Goal: Task Accomplishment & Management: Complete application form

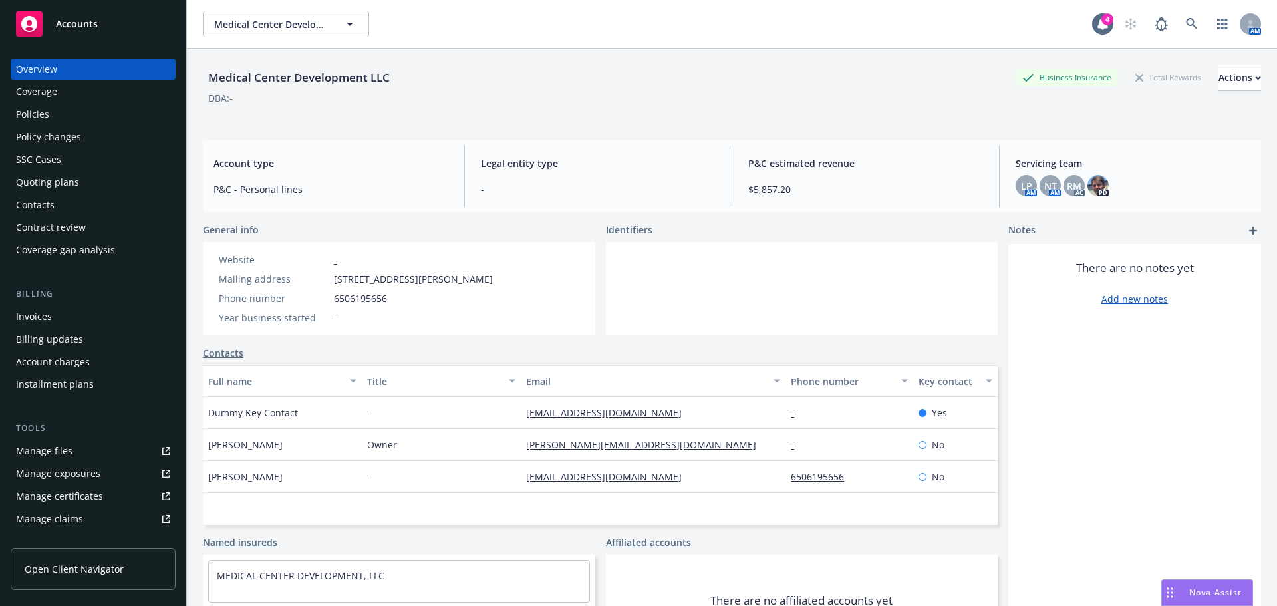
click at [15, 144] on link "Policy changes" at bounding box center [93, 136] width 165 height 21
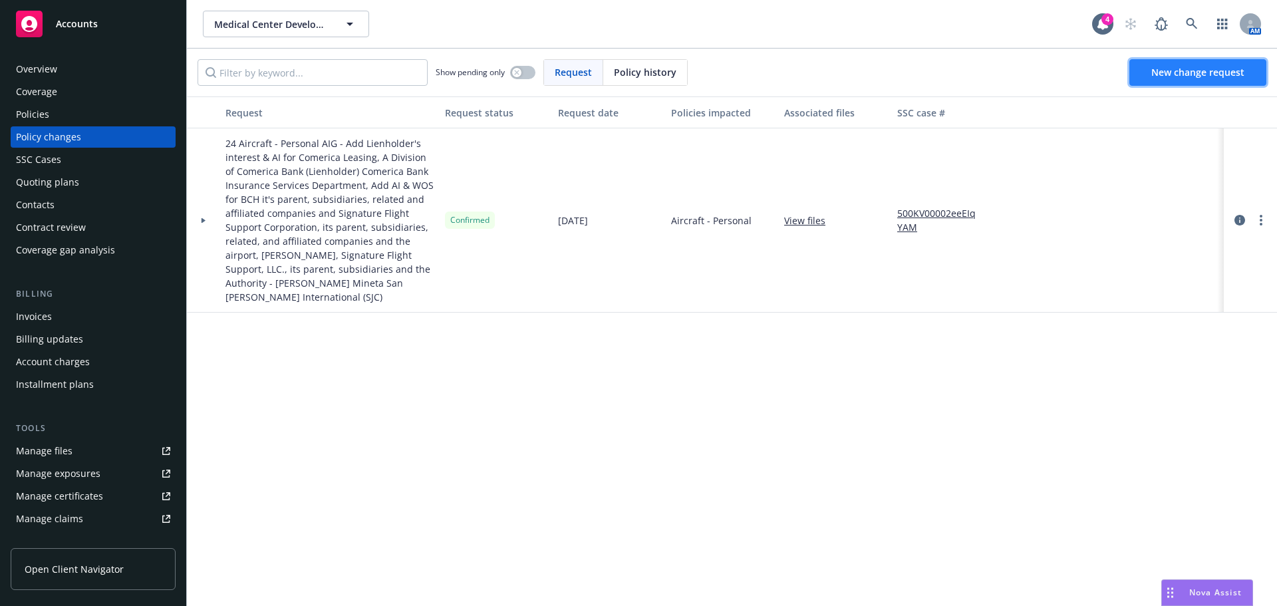
click at [1165, 79] on link "New change request" at bounding box center [1197, 72] width 137 height 27
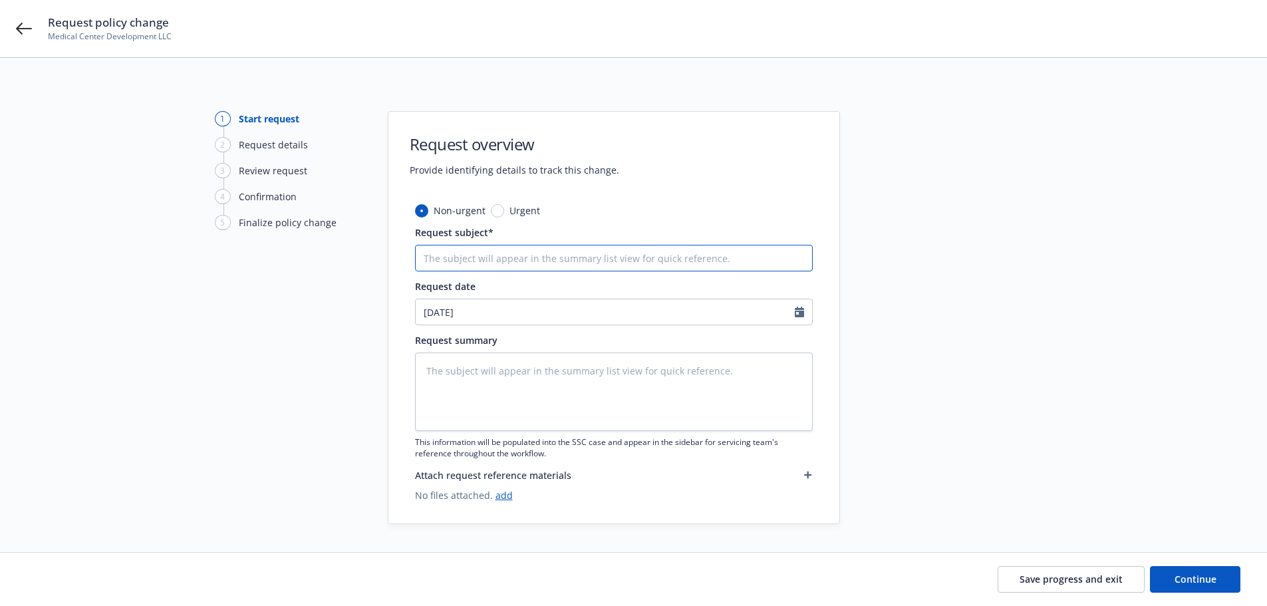
click at [542, 263] on input "Request subject*" at bounding box center [614, 258] width 398 height 27
paste input "25/26 AC AIG Mexican Cert Invoice"
type textarea "x"
type input "25/26 AC AIG Mexican Cert Invoice"
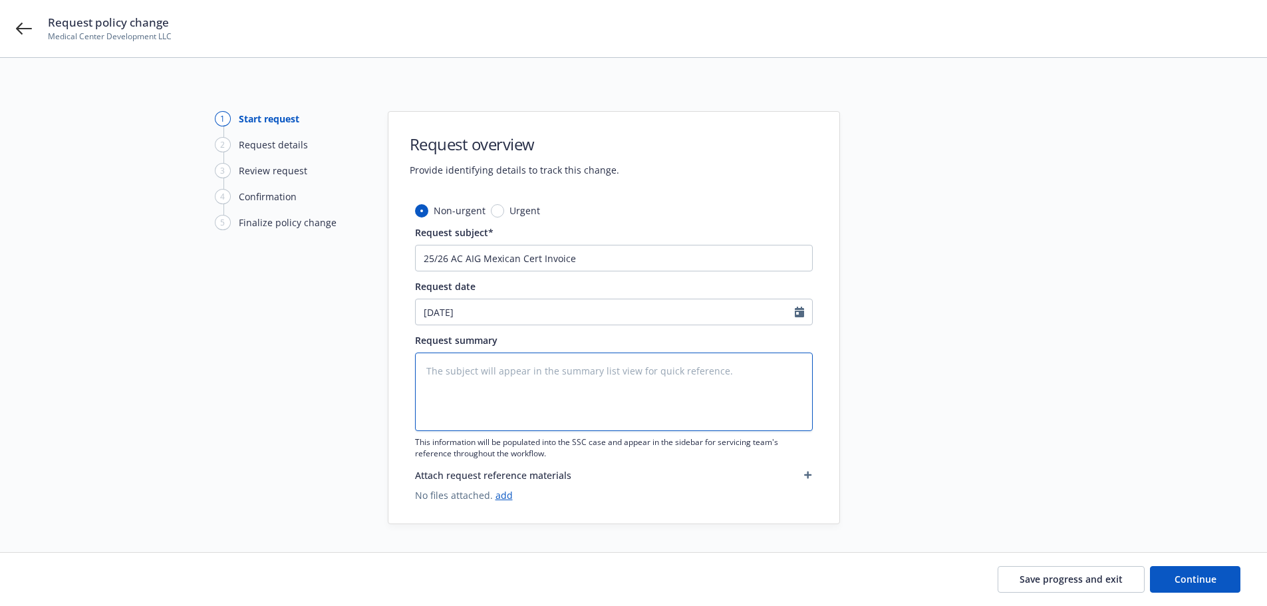
click at [556, 378] on textarea at bounding box center [614, 391] width 398 height 78
paste textarea "25/26 AC AIG Mexican Cert Invoice"
type textarea "x"
type textarea "25/26 AC AIG Mexican Cert Invoice"
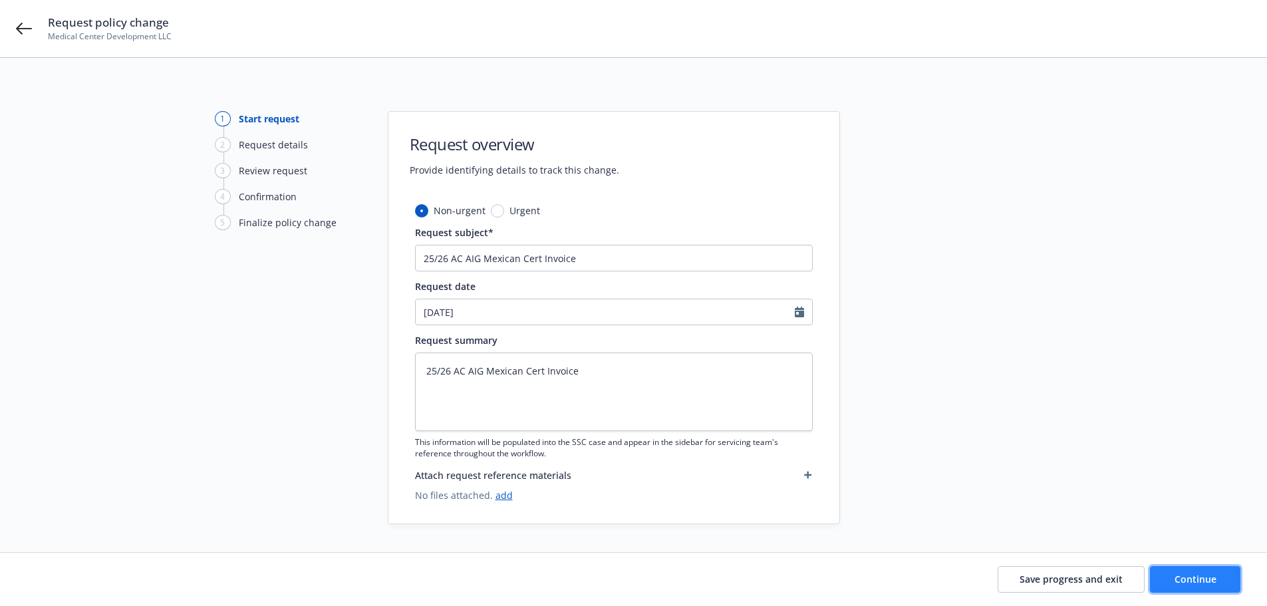
click at [1198, 571] on button "Continue" at bounding box center [1195, 579] width 90 height 27
type textarea "x"
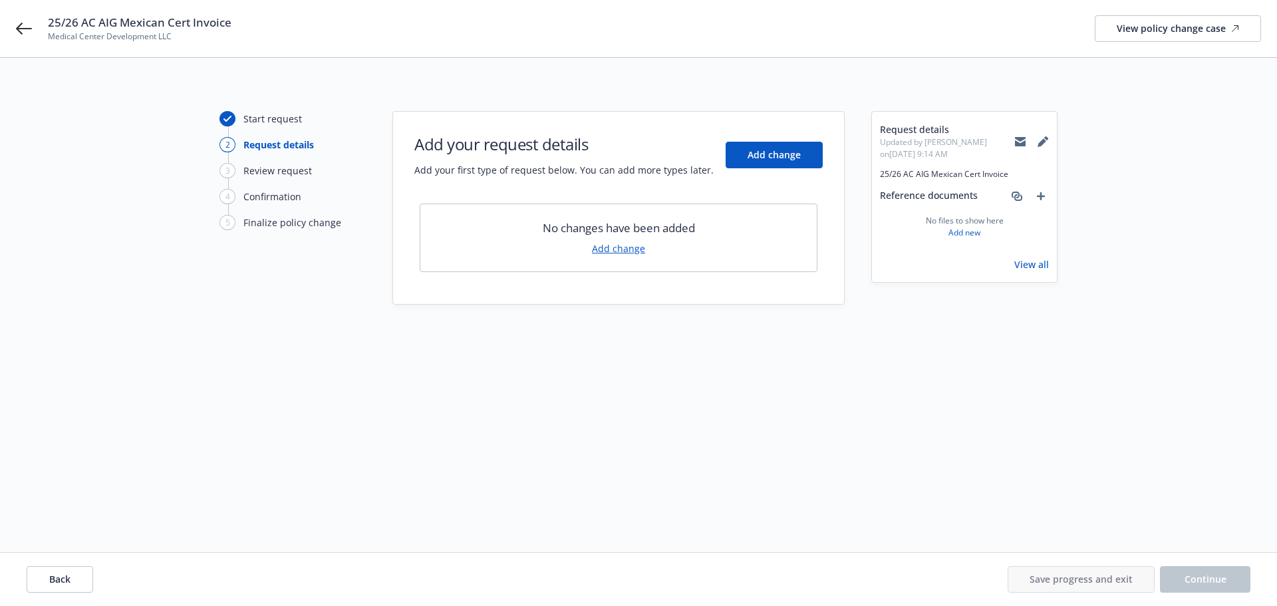
click at [618, 254] on link "Add change" at bounding box center [618, 248] width 53 height 14
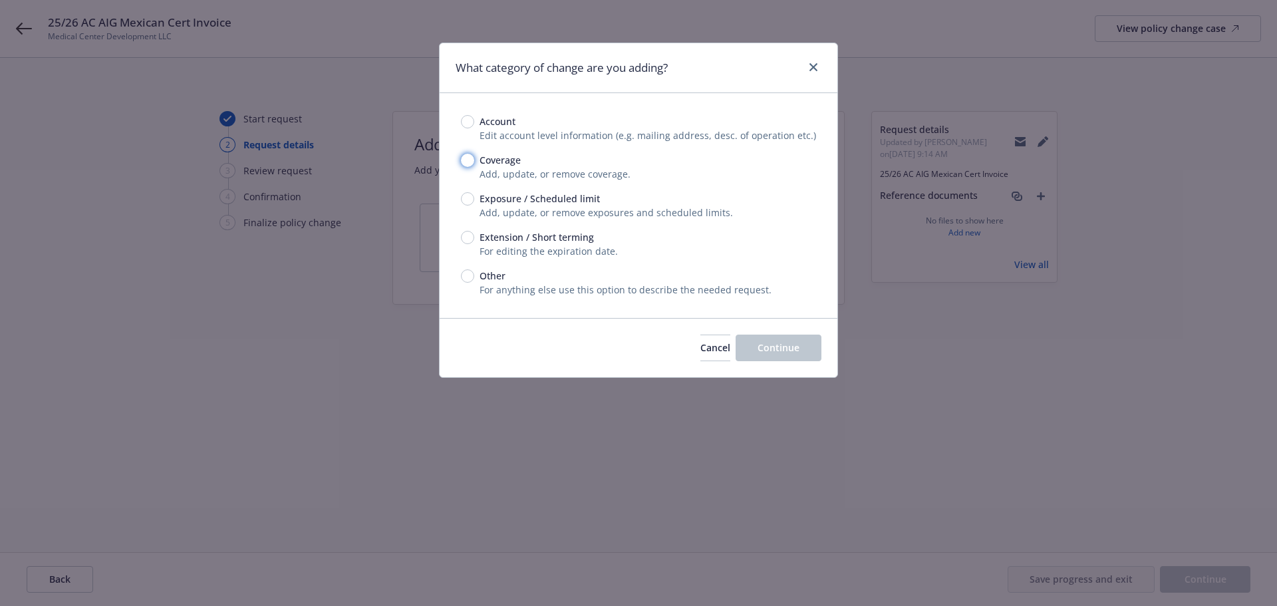
click at [464, 160] on input "Coverage" at bounding box center [467, 160] width 13 height 13
radio input "true"
click at [741, 344] on button "Continue" at bounding box center [779, 348] width 86 height 27
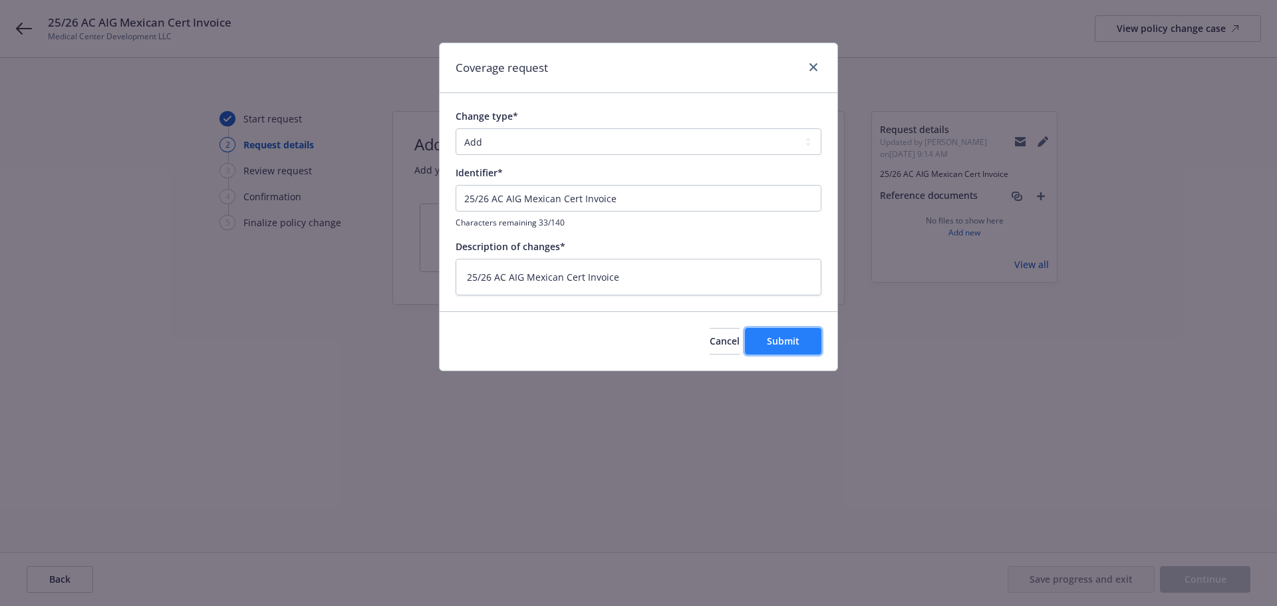
click at [768, 338] on span "Submit" at bounding box center [783, 341] width 33 height 13
type textarea "x"
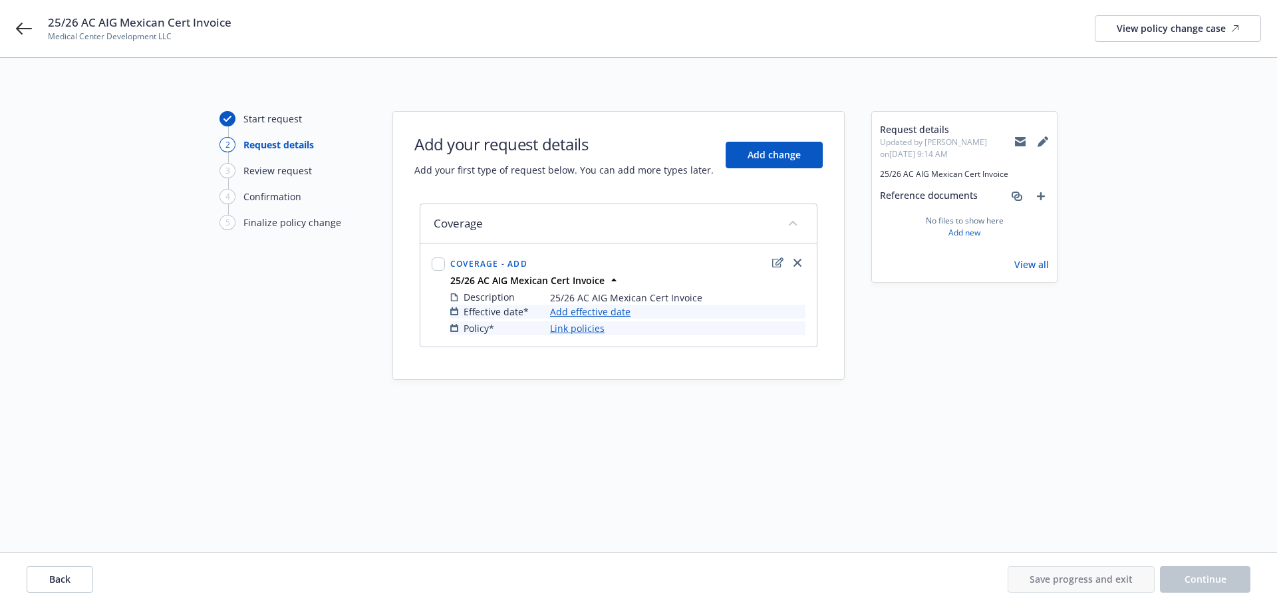
click at [601, 311] on link "Add effective date" at bounding box center [590, 312] width 80 height 14
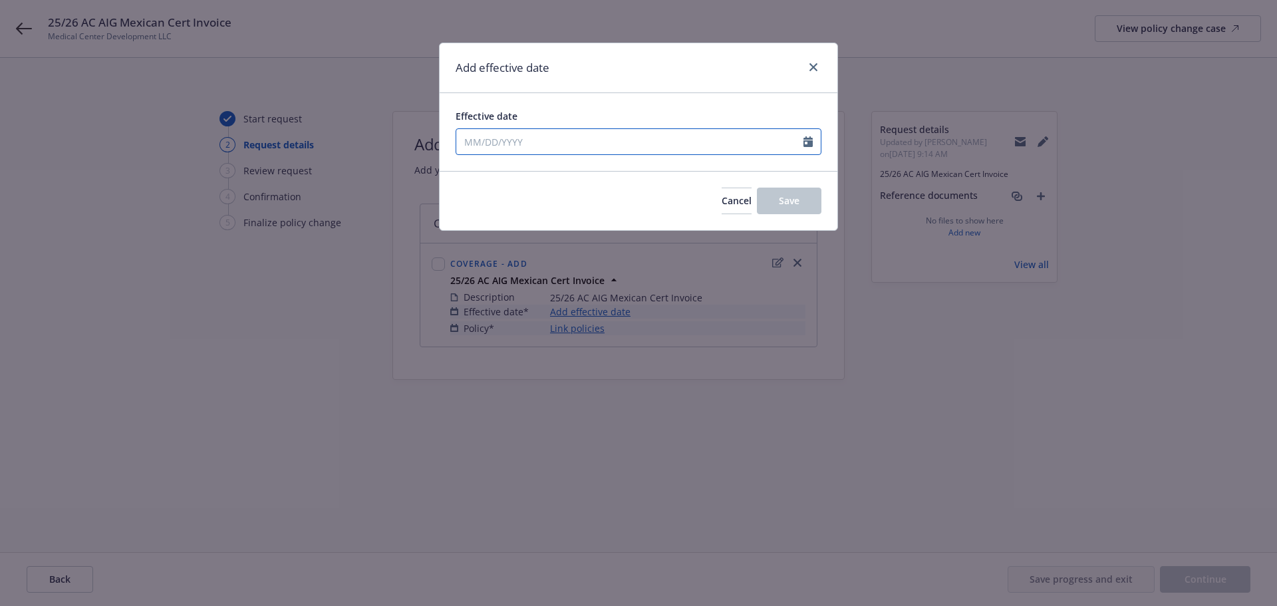
click at [526, 136] on input "Effective date" at bounding box center [629, 141] width 347 height 25
select select "8"
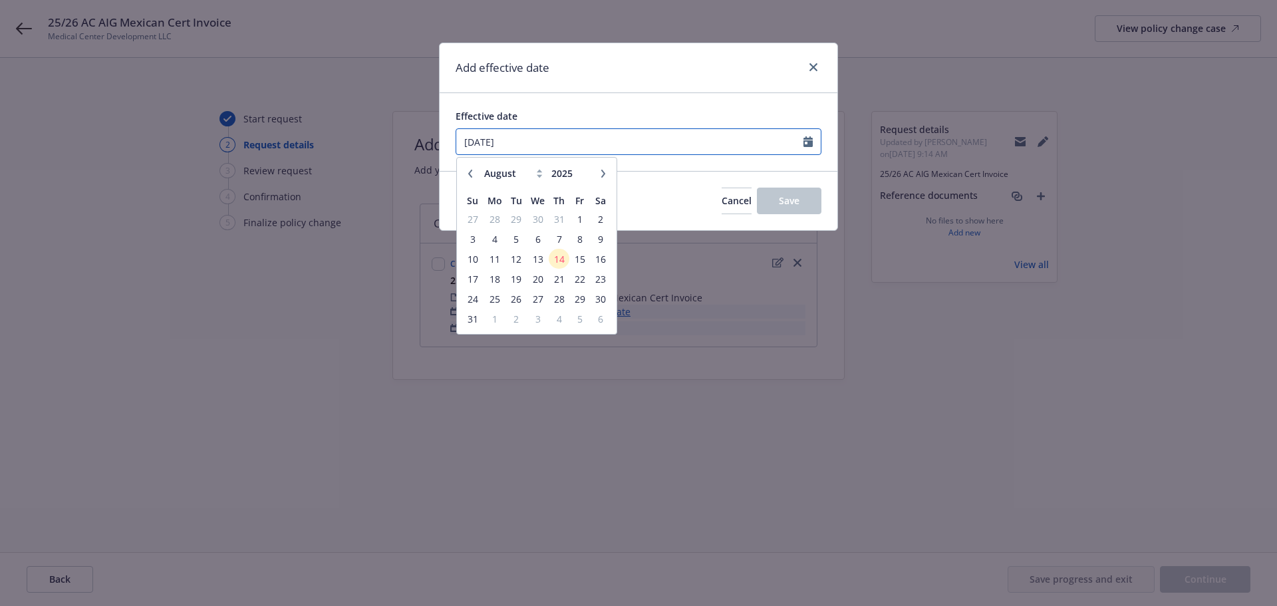
type input "[DATE]"
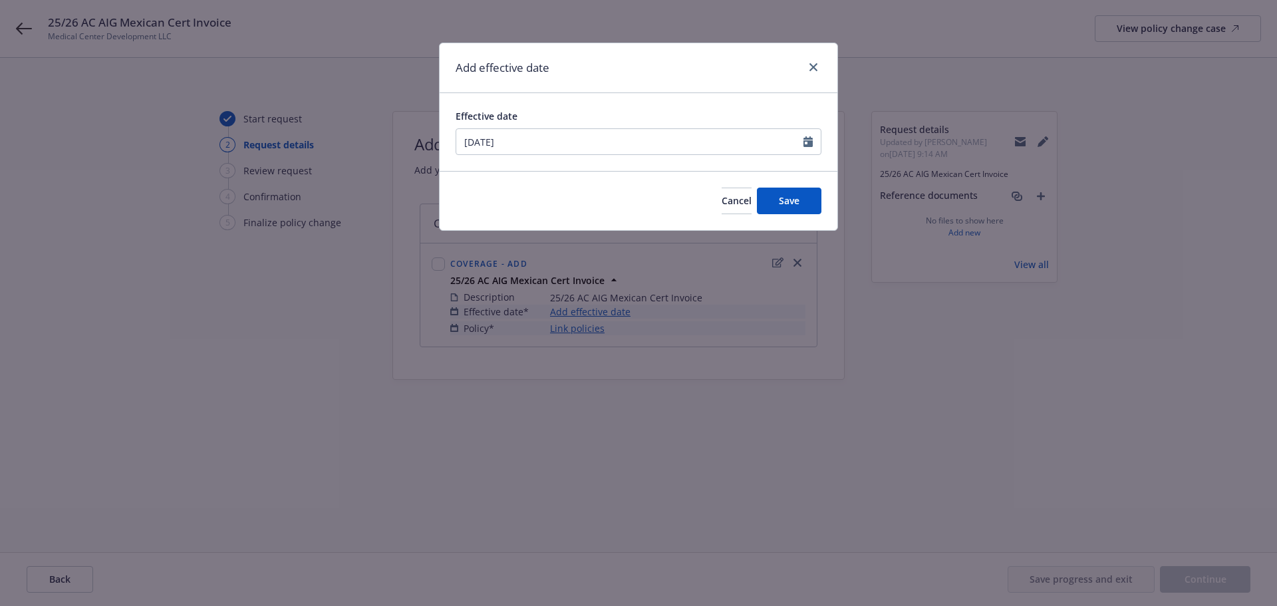
click at [680, 166] on div "Effective date [DATE] January February March April May June July August Septemb…" at bounding box center [639, 132] width 398 height 78
click at [802, 197] on button "Save" at bounding box center [789, 201] width 65 height 27
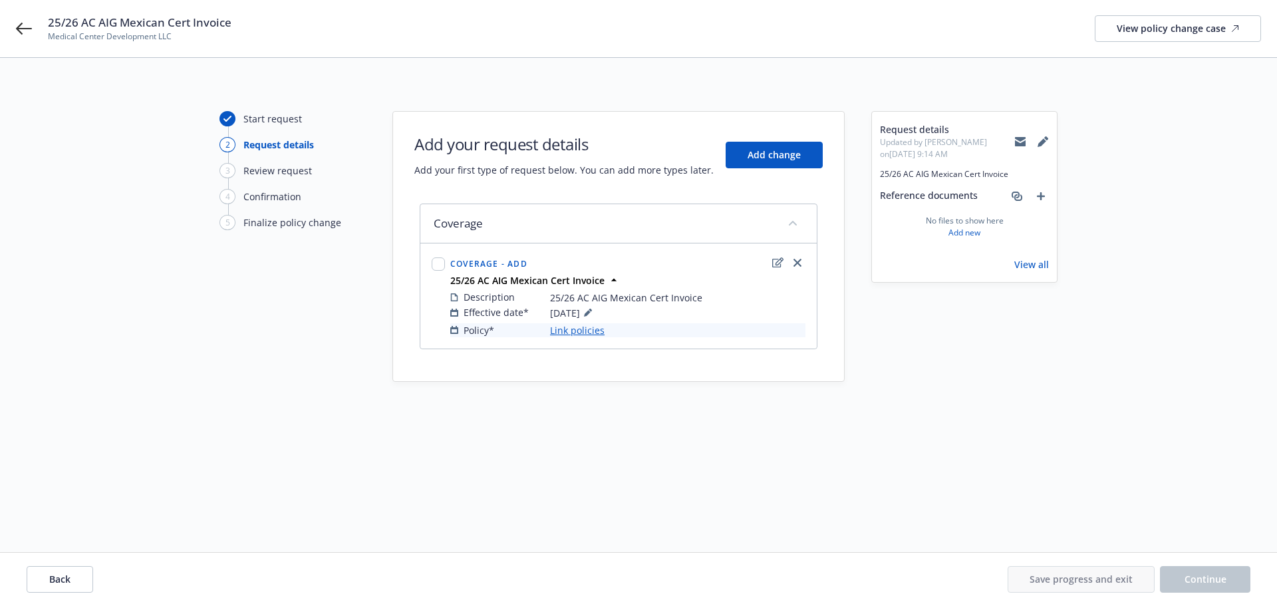
click at [561, 333] on link "Link policies" at bounding box center [577, 330] width 55 height 14
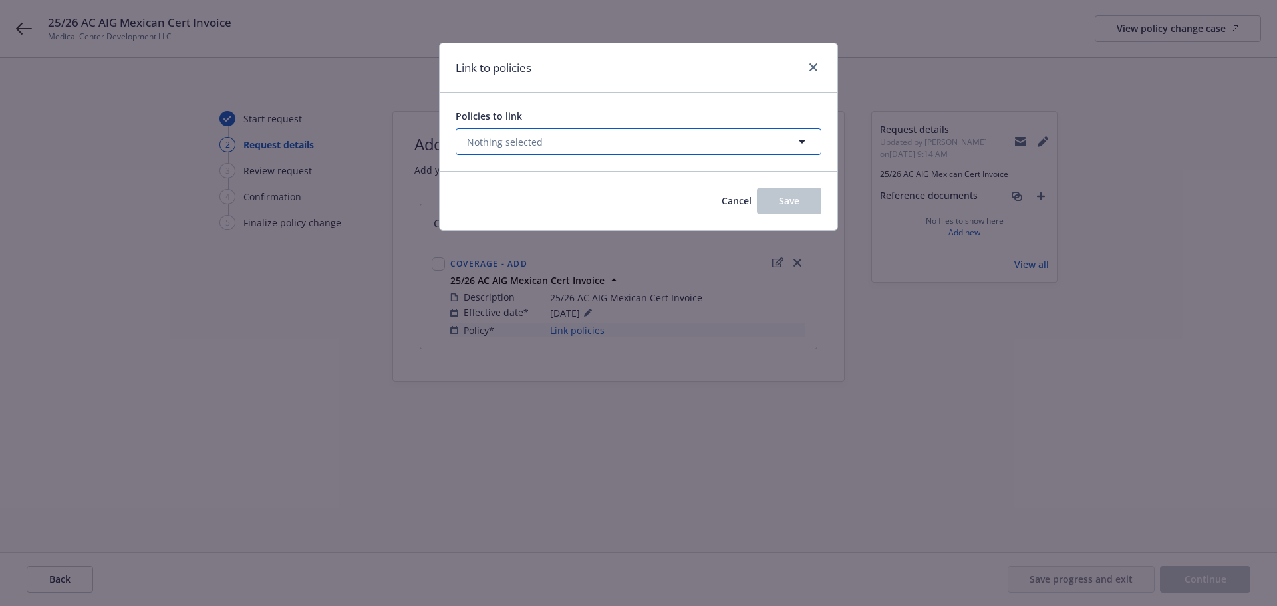
click at [473, 142] on span "Nothing selected" at bounding box center [505, 142] width 76 height 14
select select "ACTIVE"
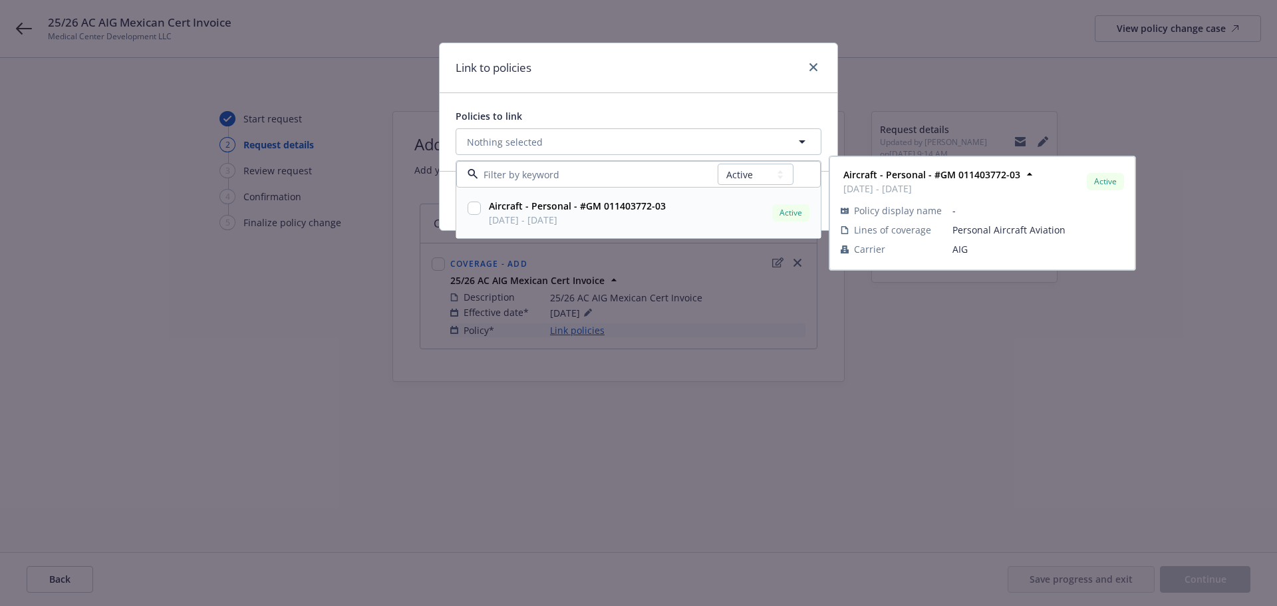
click at [474, 210] on input "checkbox" at bounding box center [474, 208] width 13 height 13
checkbox input "true"
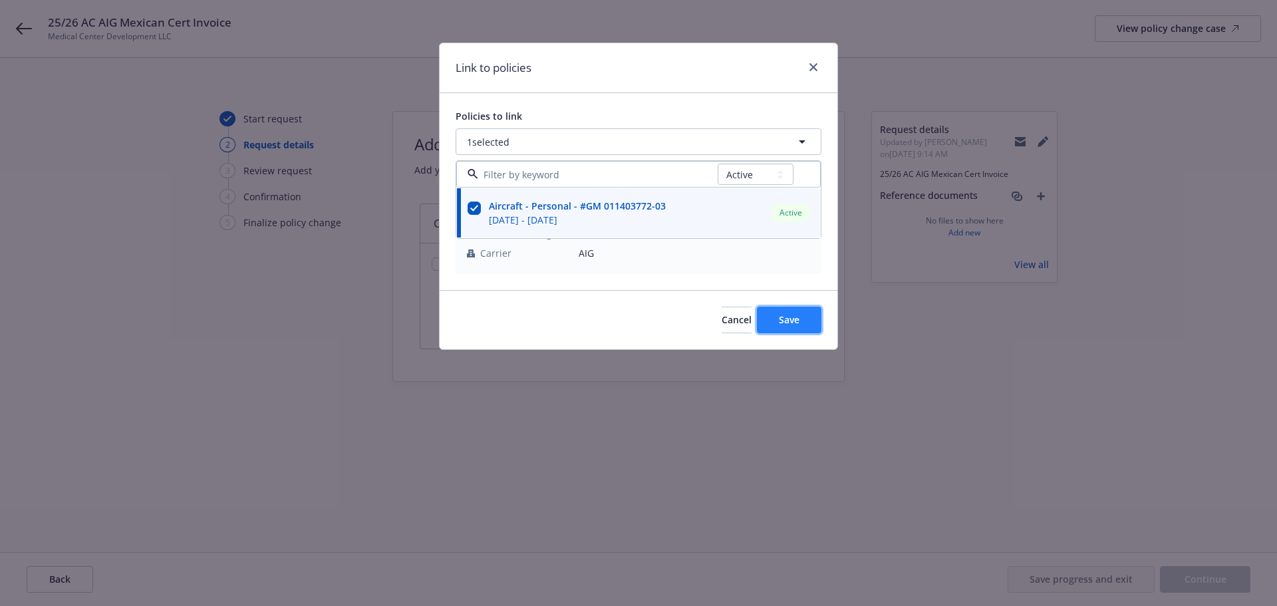
click at [798, 329] on button "Save" at bounding box center [789, 320] width 65 height 27
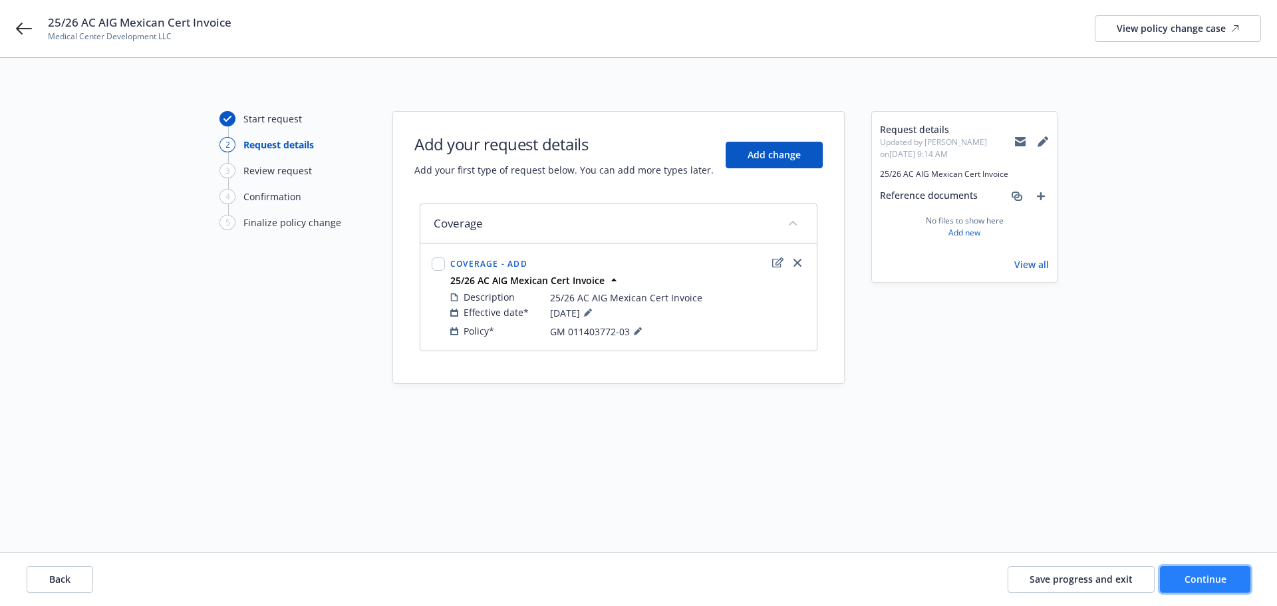
click at [1196, 575] on span "Continue" at bounding box center [1205, 579] width 42 height 13
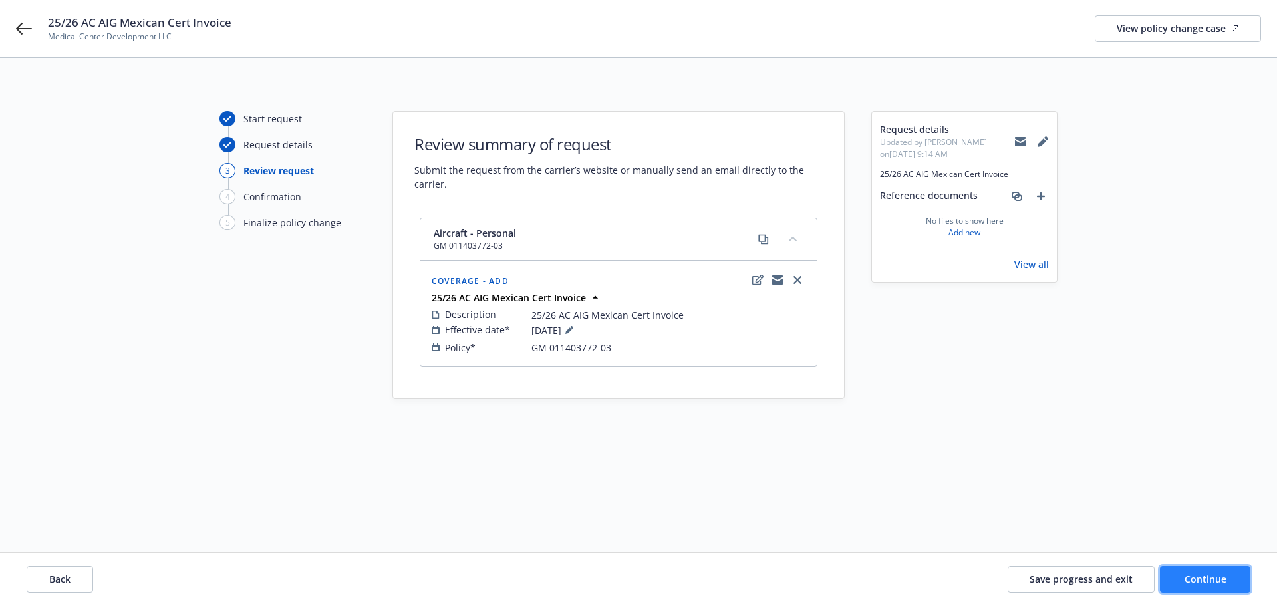
click at [1212, 575] on span "Continue" at bounding box center [1205, 579] width 42 height 13
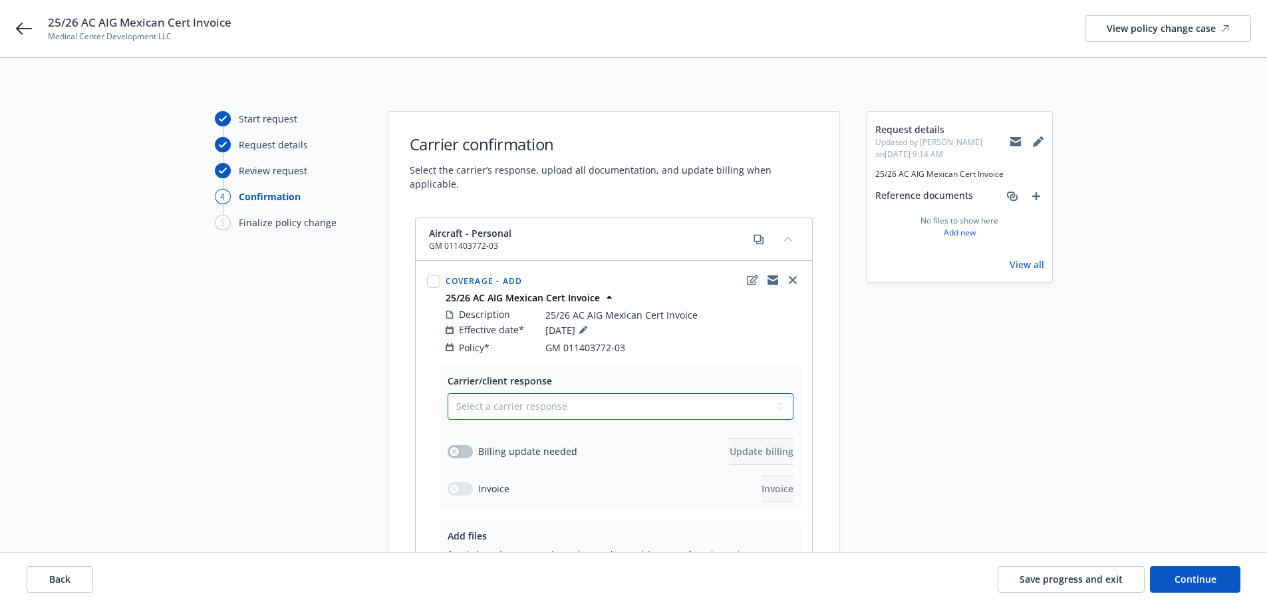
click at [510, 393] on select "Select a carrier response Accepted Accepted with revision No endorsement needed…" at bounding box center [621, 406] width 346 height 27
select select "ACCEPTED"
click at [448, 393] on select "Select a carrier response Accepted Accepted with revision No endorsement needed…" at bounding box center [621, 406] width 346 height 27
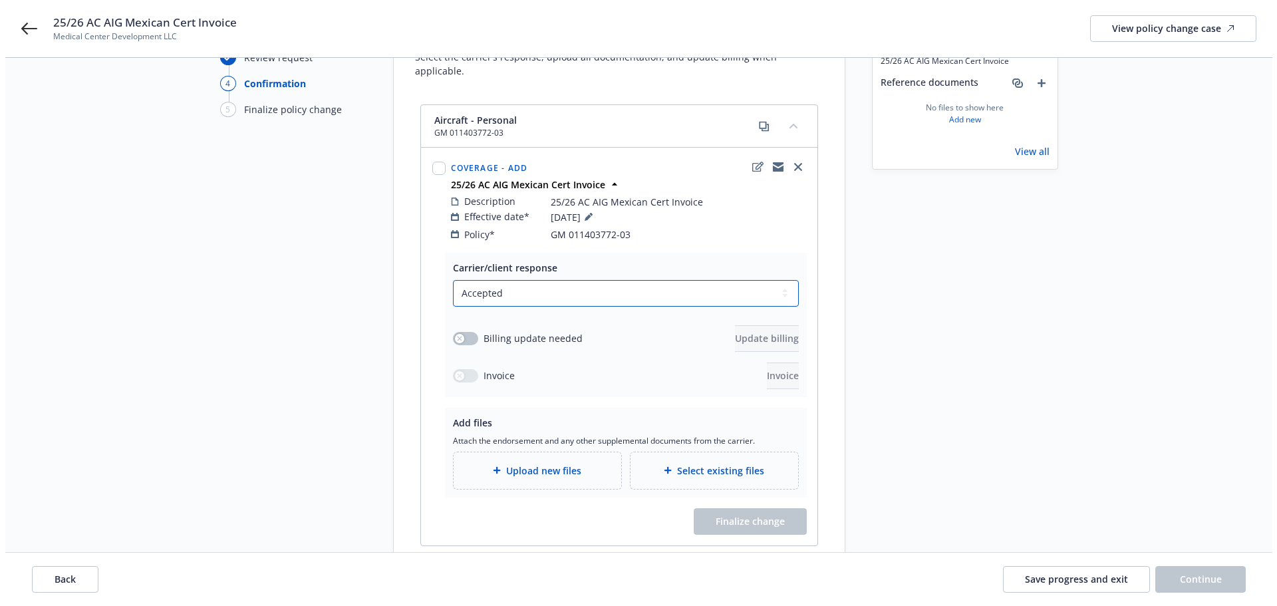
scroll to position [133, 0]
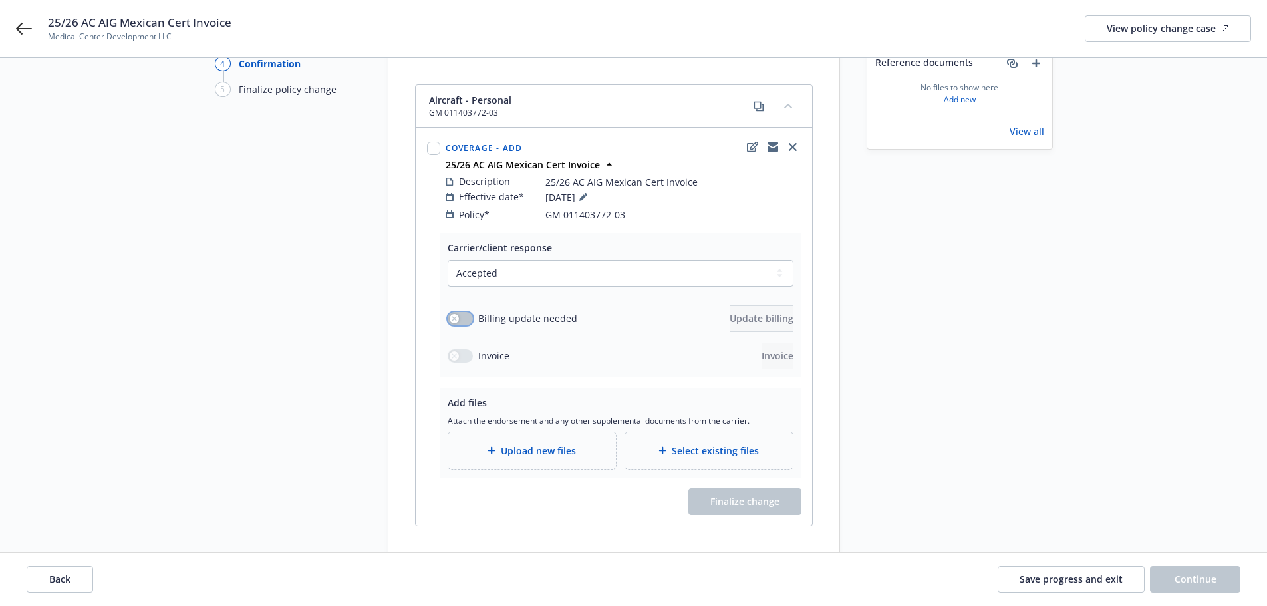
click at [452, 316] on icon "button" at bounding box center [454, 318] width 5 height 5
click at [730, 311] on button "Update billing" at bounding box center [762, 318] width 64 height 27
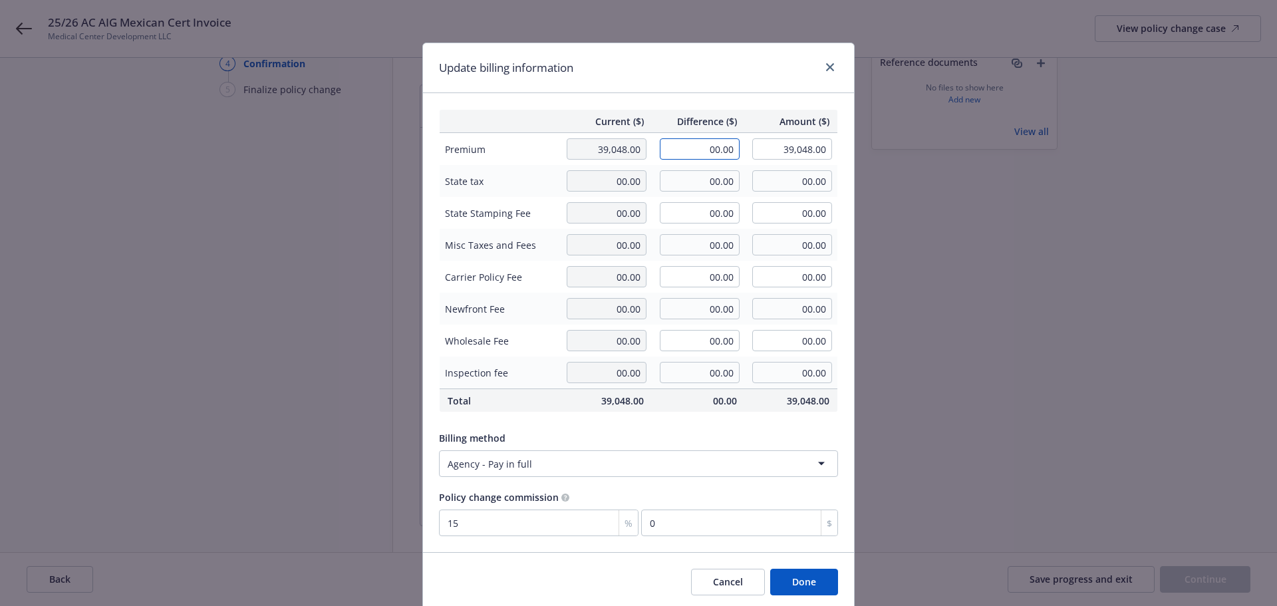
click at [698, 144] on input "00.00" at bounding box center [700, 148] width 80 height 21
type input "125.00"
type input "39,173.00"
type input "18.75"
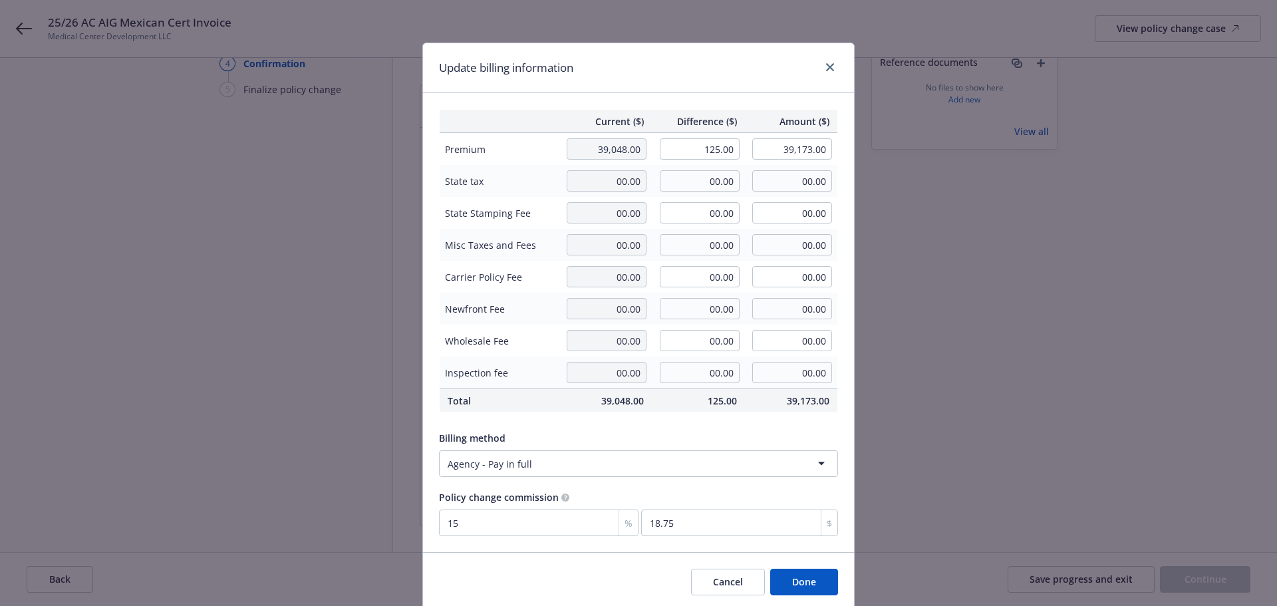
click at [620, 51] on div "Update billing information" at bounding box center [638, 68] width 431 height 50
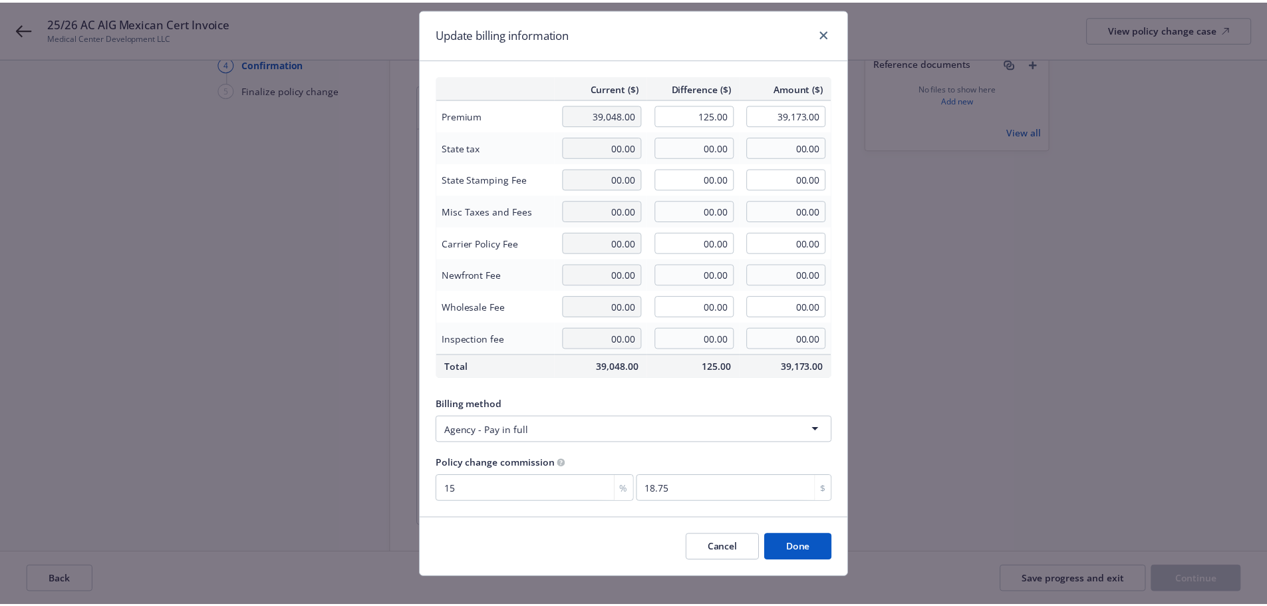
scroll to position [49, 0]
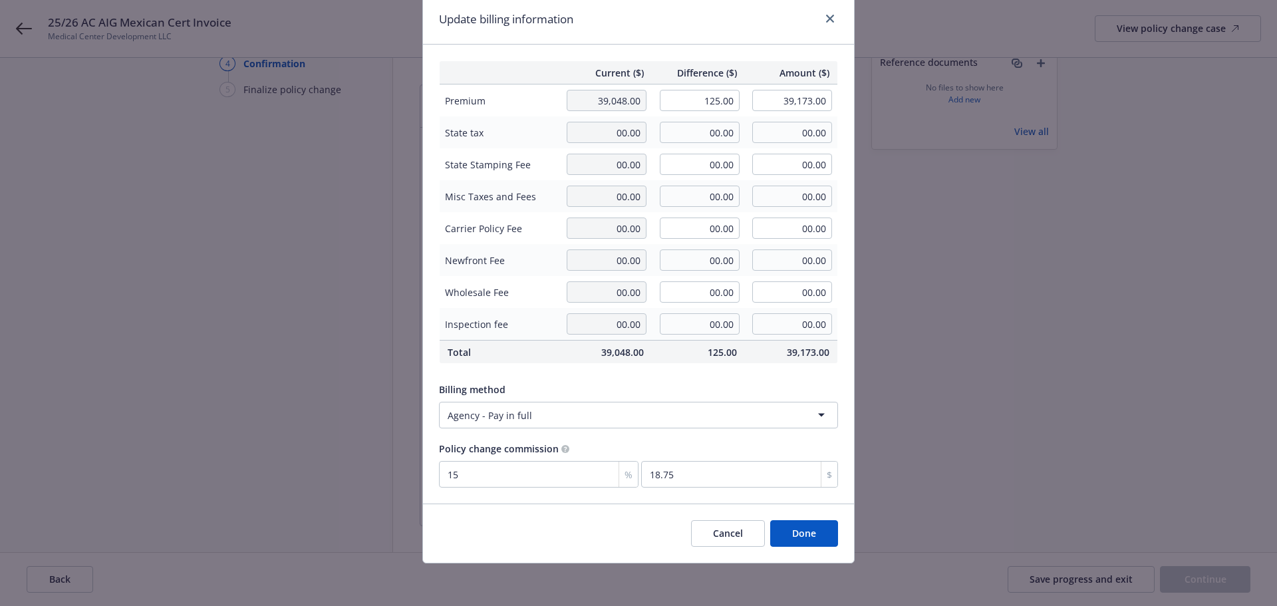
click at [801, 531] on button "Done" at bounding box center [804, 533] width 68 height 27
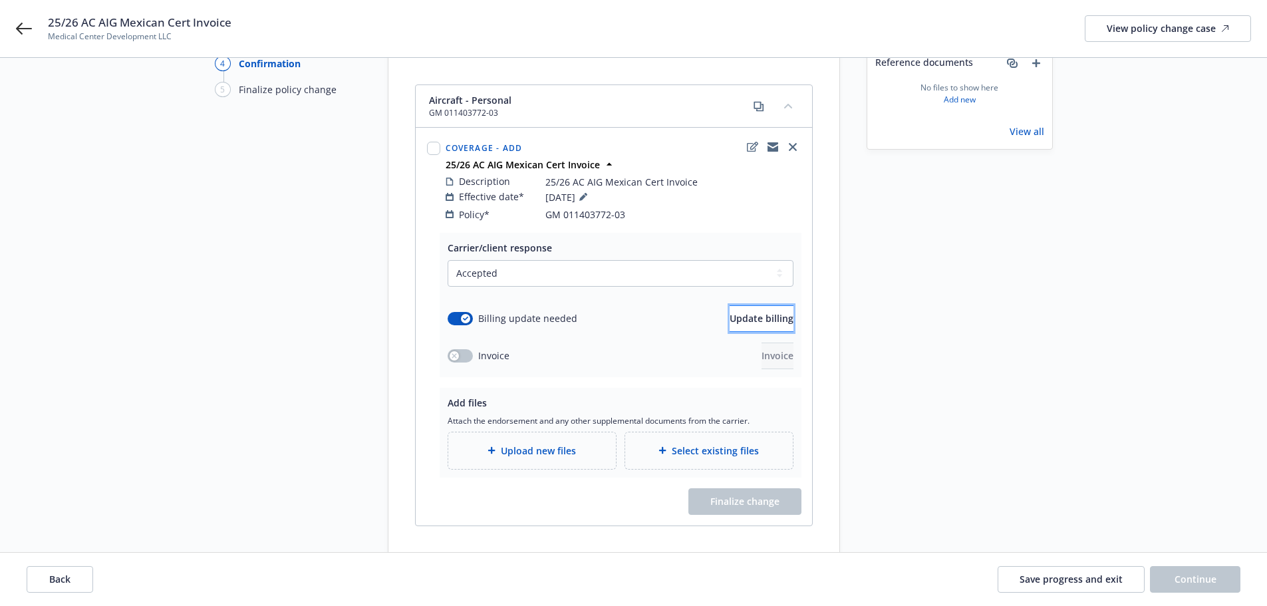
click at [730, 312] on span "Update billing" at bounding box center [762, 318] width 64 height 13
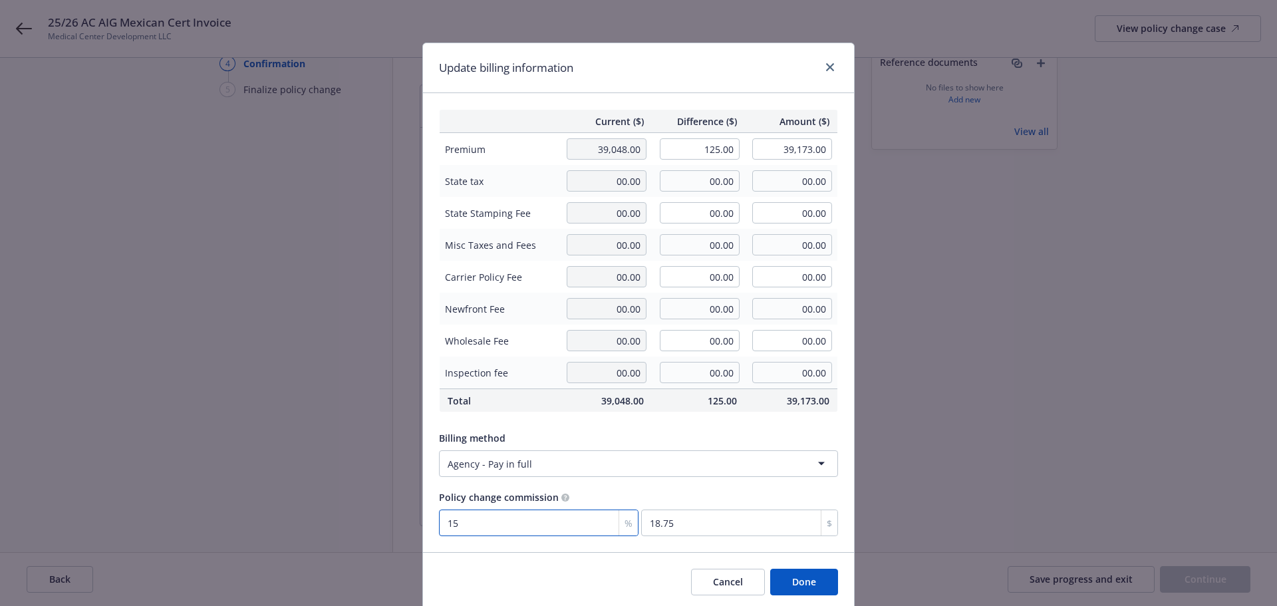
click at [533, 519] on input "15" at bounding box center [539, 522] width 200 height 27
type input "0"
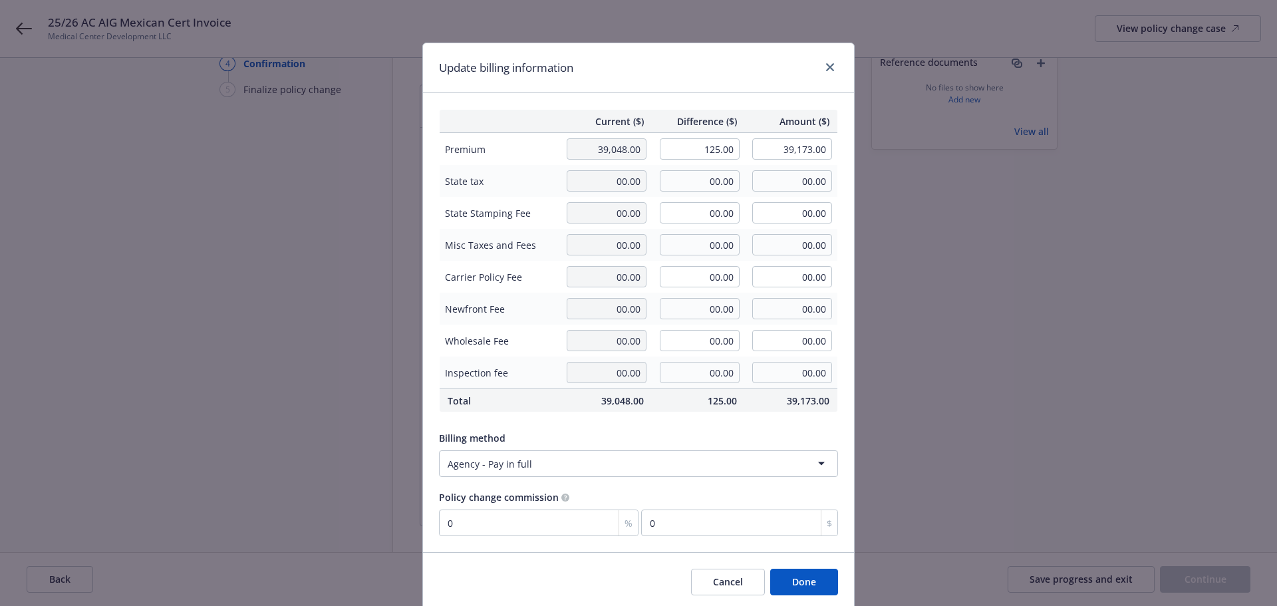
click at [597, 497] on div "Policy change commission" at bounding box center [638, 497] width 399 height 14
click at [822, 591] on button "Done" at bounding box center [804, 582] width 68 height 27
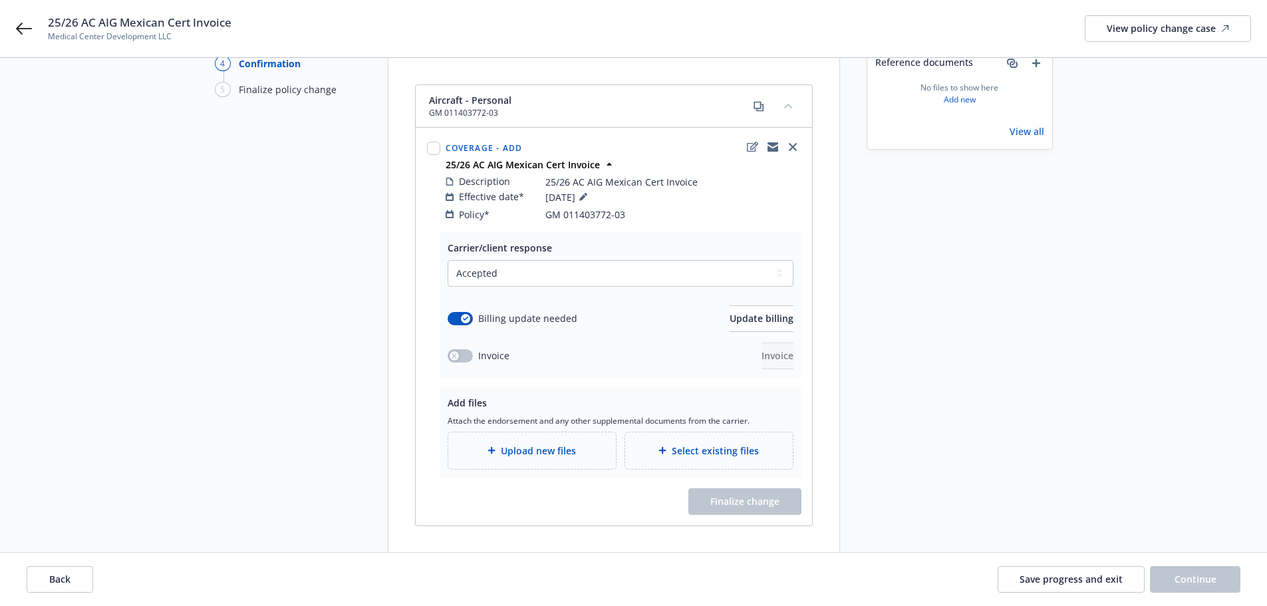
click at [546, 444] on span "Upload new files" at bounding box center [538, 451] width 75 height 14
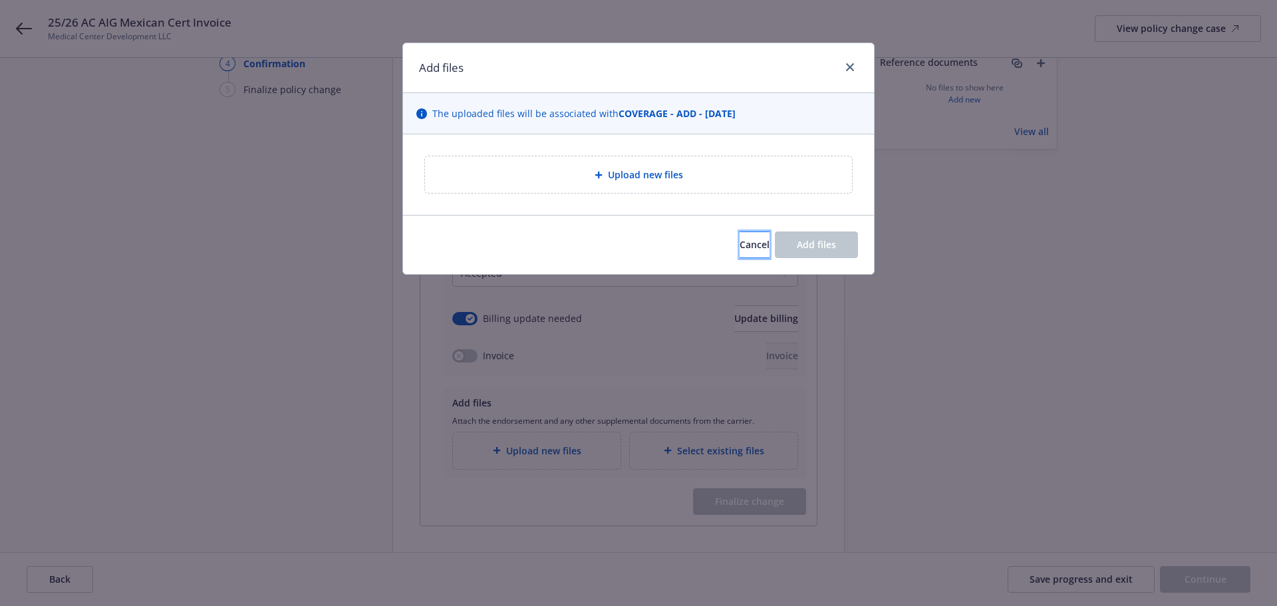
click at [740, 243] on span "Cancel" at bounding box center [755, 244] width 30 height 13
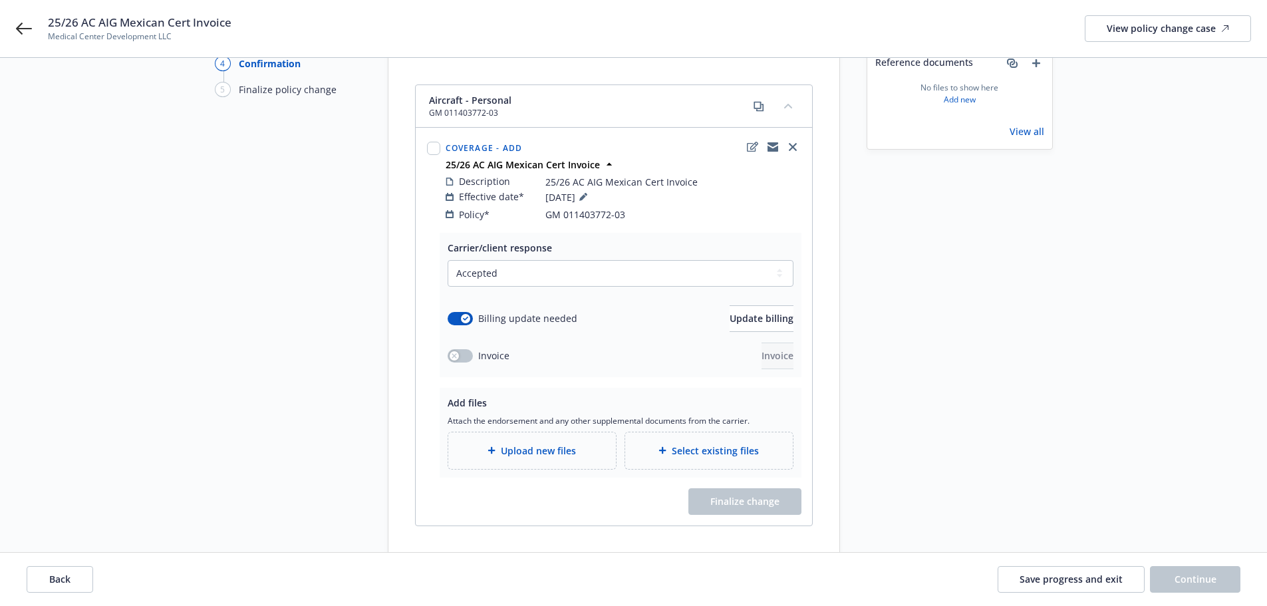
click at [686, 450] on div "Select existing files" at bounding box center [709, 450] width 168 height 37
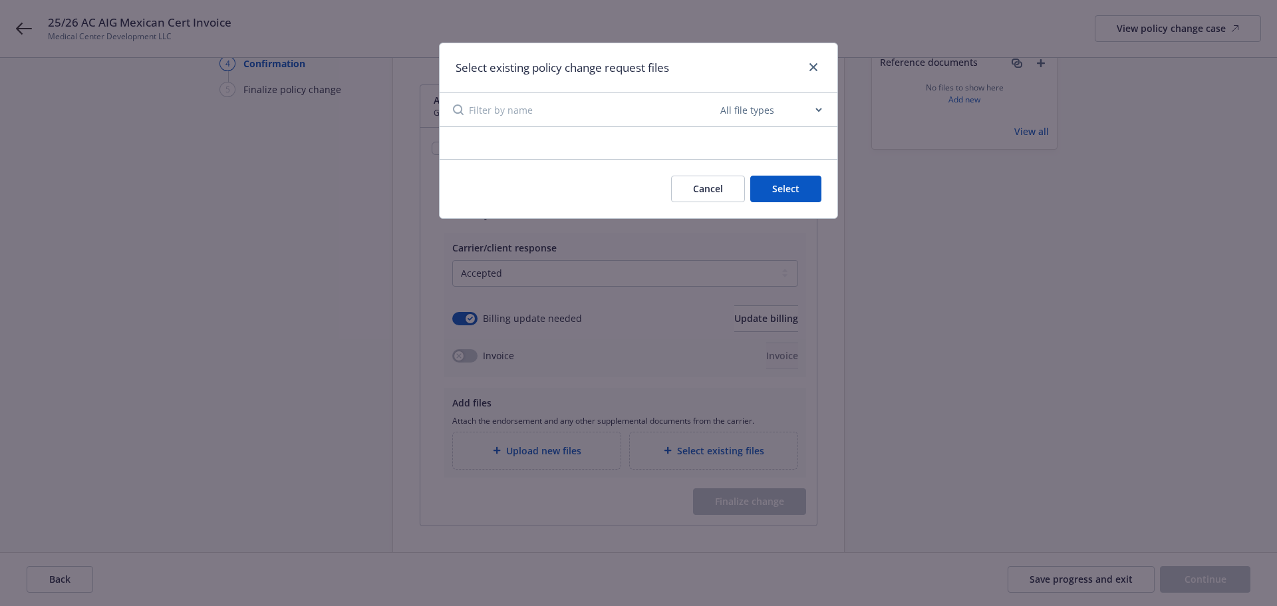
click at [728, 144] on div at bounding box center [639, 143] width 398 height 32
click at [719, 196] on button "Cancel" at bounding box center [708, 189] width 74 height 27
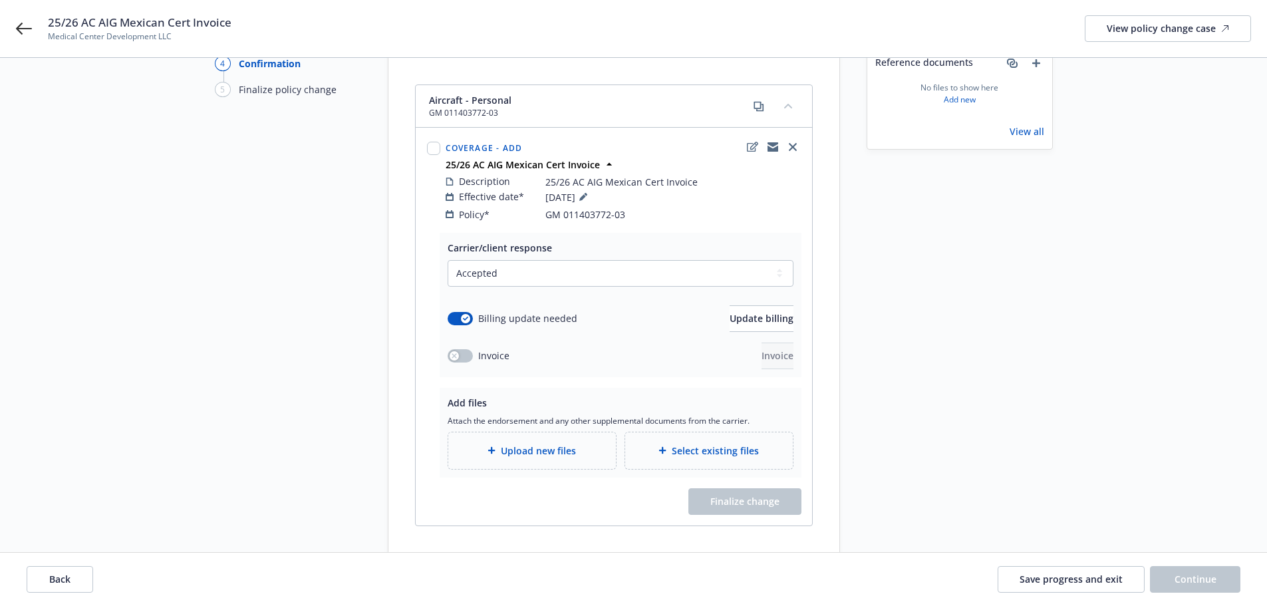
click at [537, 444] on span "Upload new files" at bounding box center [538, 451] width 75 height 14
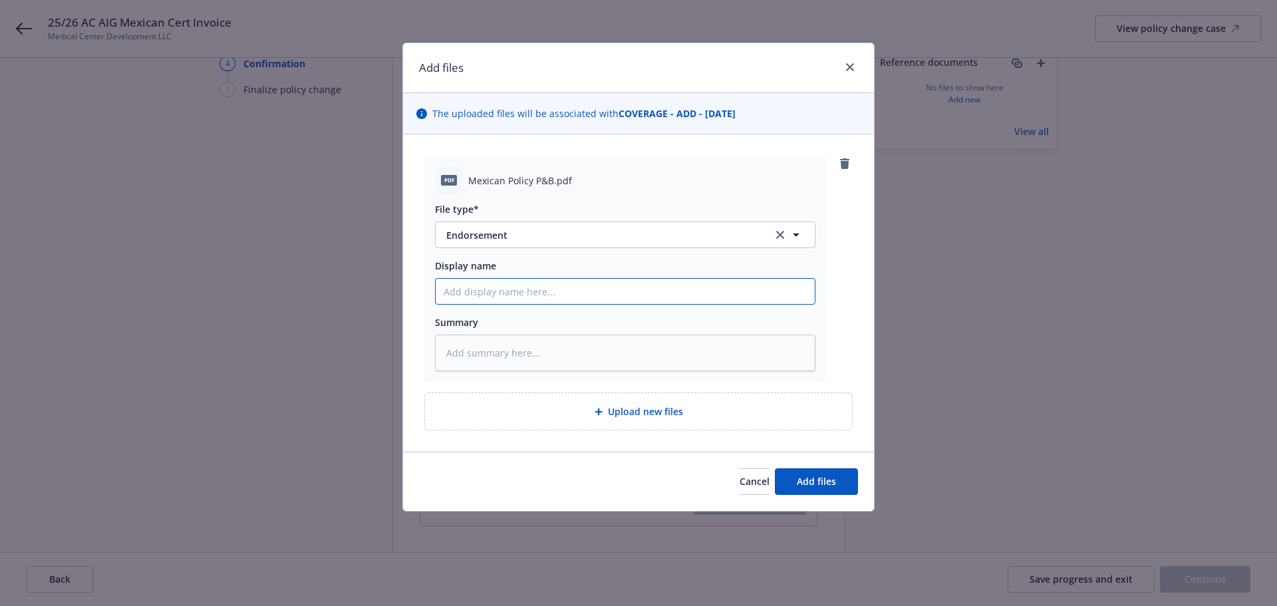
click at [495, 285] on input "Display name" at bounding box center [625, 291] width 379 height 25
paste input "25/26 AC AIG Mexican Cert Invoice"
type textarea "x"
type input "25/26 AC AIG Mexican Cert Invoice"
click at [524, 346] on textarea at bounding box center [625, 353] width 380 height 37
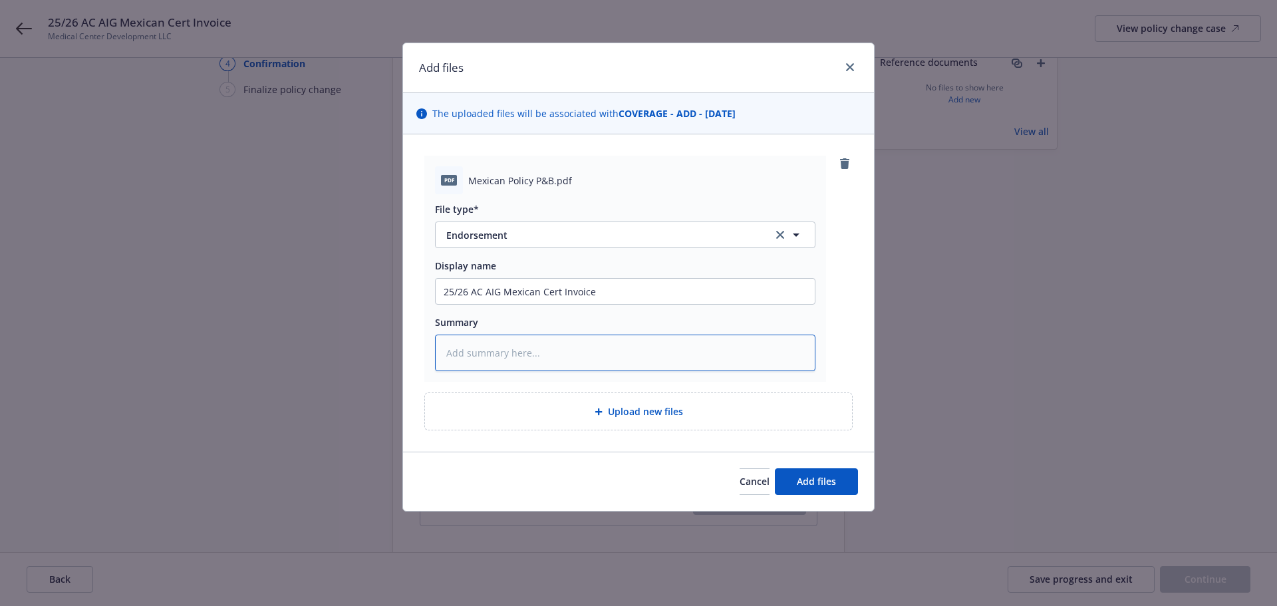
paste textarea "25/26 AC AIG Mexican Cert Invoice"
type textarea "x"
type textarea "25/26 AC AIG Mexican Cert Invoice"
drag, startPoint x: 605, startPoint y: 294, endPoint x: 563, endPoint y: 299, distance: 42.2
click at [563, 299] on input "25/26 AC AIG Mexican Cert Invoice" at bounding box center [625, 291] width 379 height 25
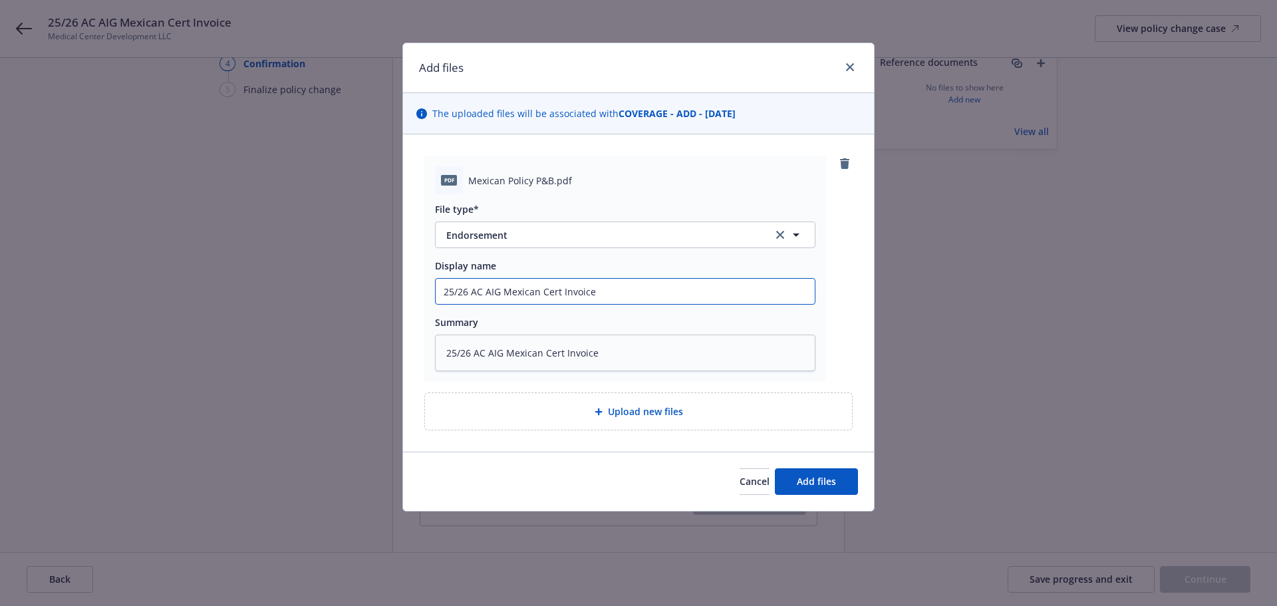
type textarea "x"
type input "25/26 AC AIG Mexican Cert"
click at [658, 360] on textarea "25/26 AC AIG Mexican Cert Invoice" at bounding box center [625, 353] width 380 height 37
type textarea "x"
type textarea "25/26 AC AIG Mexican Cert Invoic"
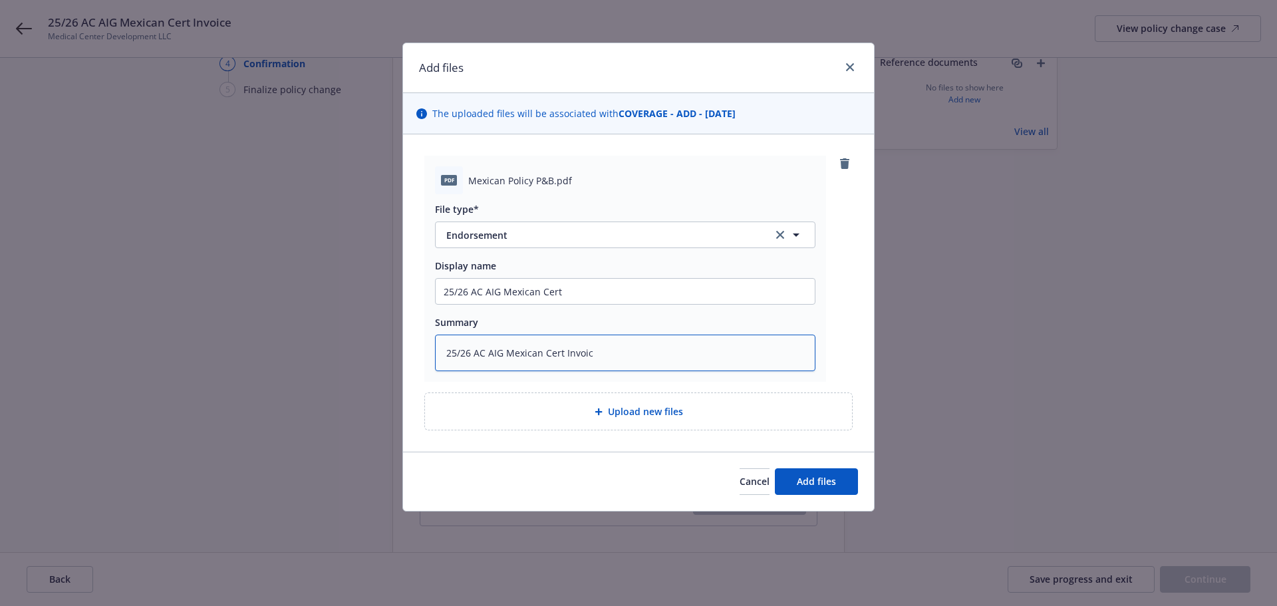
type textarea "x"
type textarea "25/26 AC AIG Mexican Cert Invoi"
type textarea "x"
type textarea "25/26 AC AIG Mexican Cert Invo"
type textarea "x"
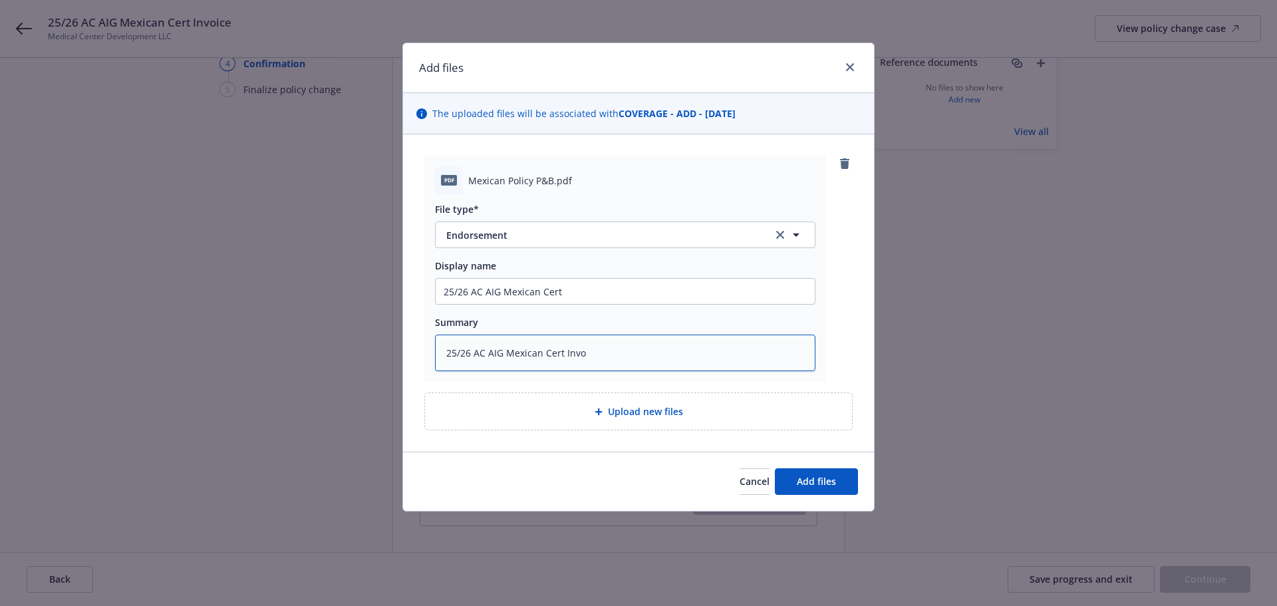
type textarea "25/26 AC AIG Mexican Cert Inv"
type textarea "x"
type textarea "25/26 AC AIG Mexican Cert In"
type textarea "x"
type textarea "25/26 AC AIG Mexican Cert"
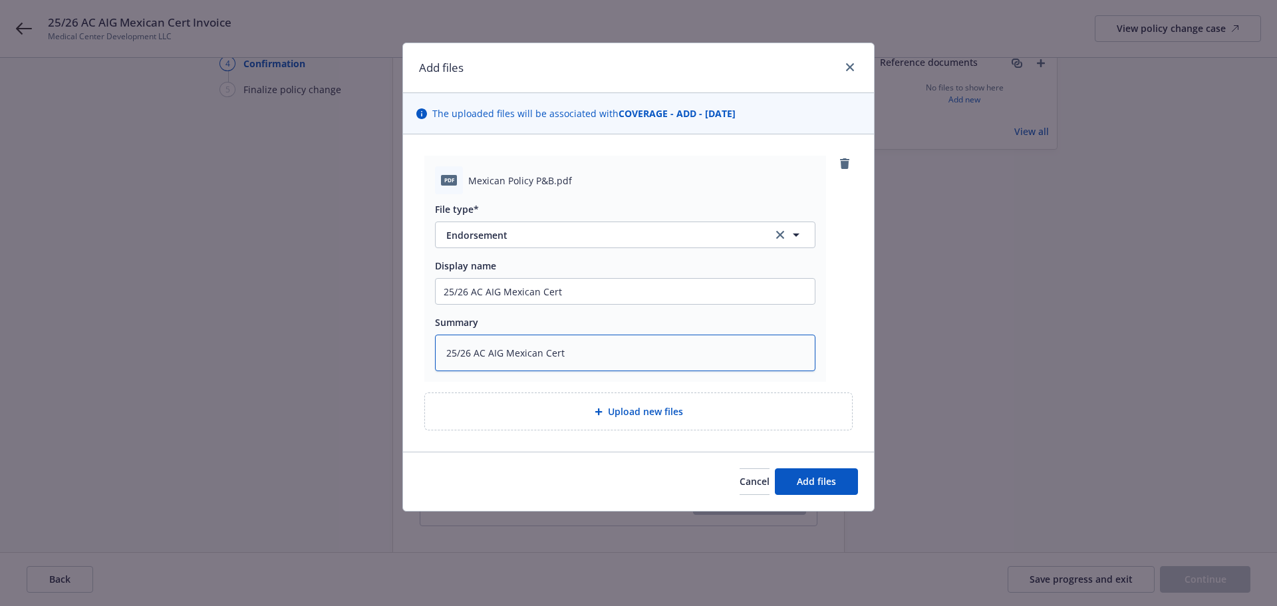
type textarea "x"
type textarea "25/26 AC AIG Mexican Cert"
click at [809, 492] on button "Add files" at bounding box center [816, 481] width 83 height 27
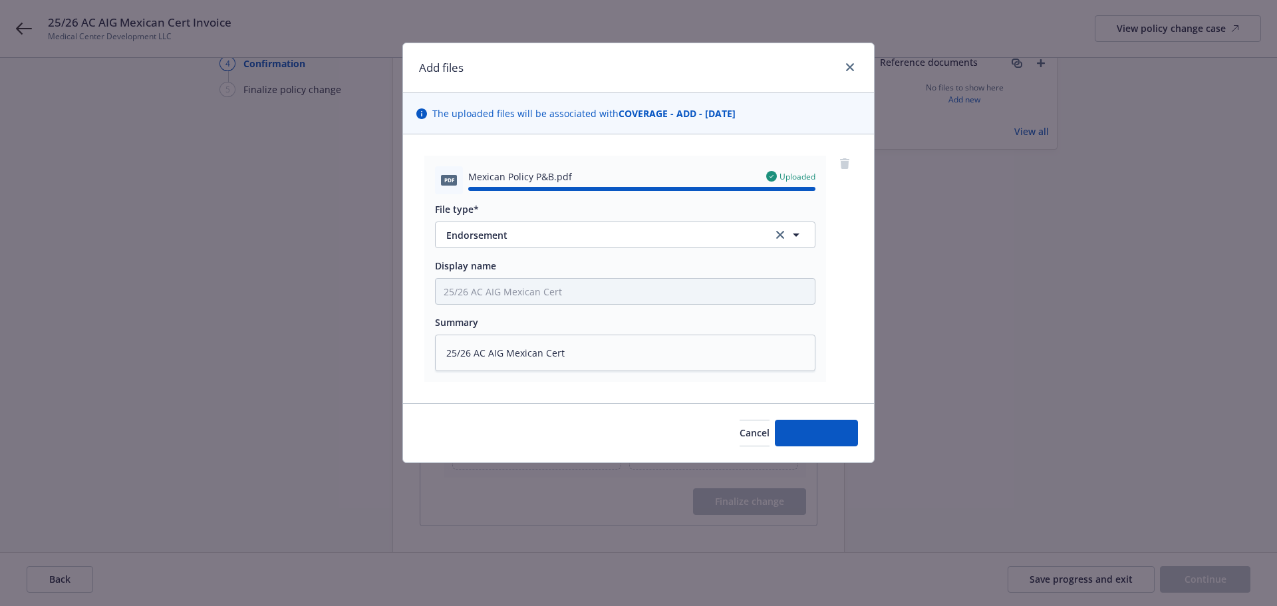
type textarea "x"
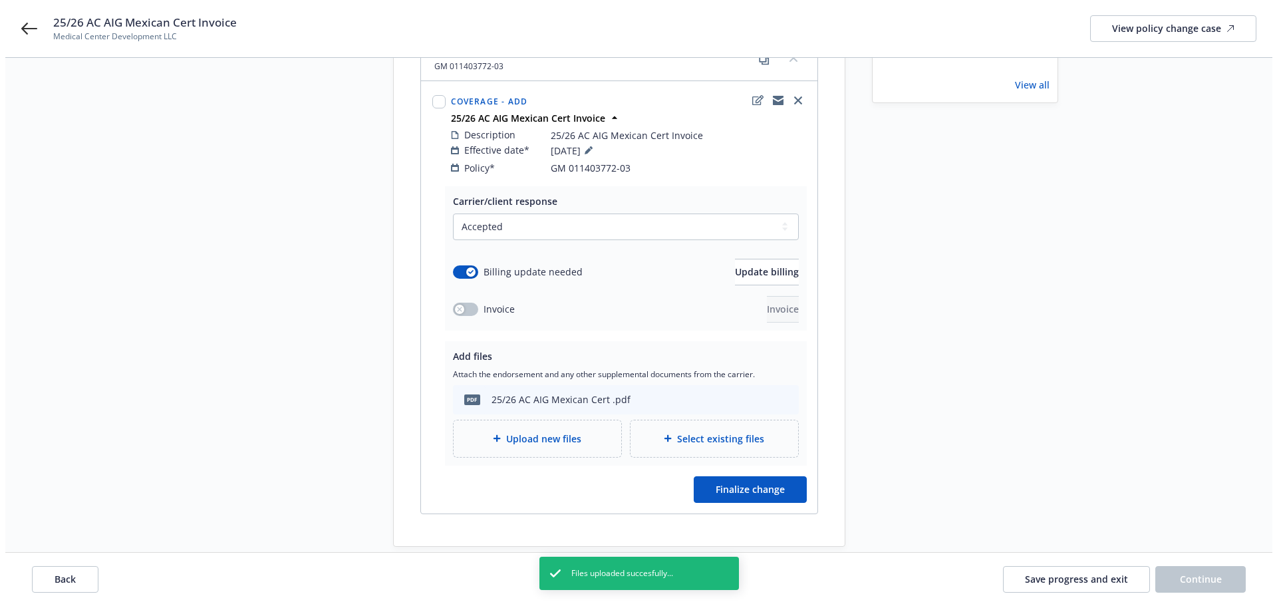
scroll to position [200, 0]
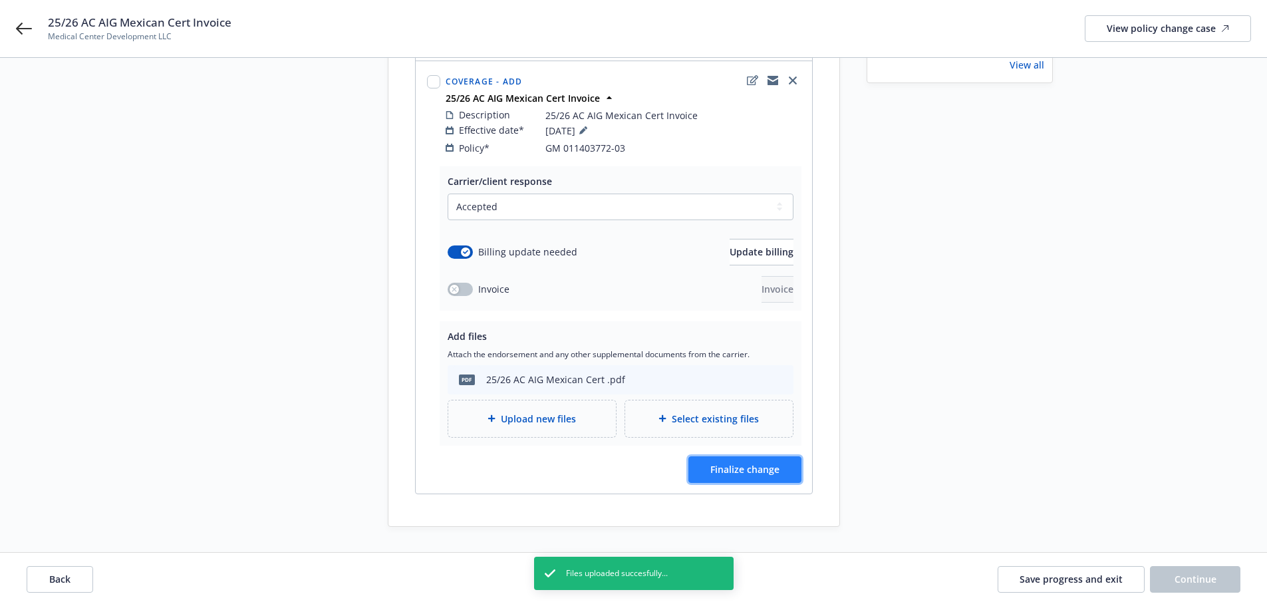
click at [714, 463] on span "Finalize change" at bounding box center [744, 469] width 69 height 13
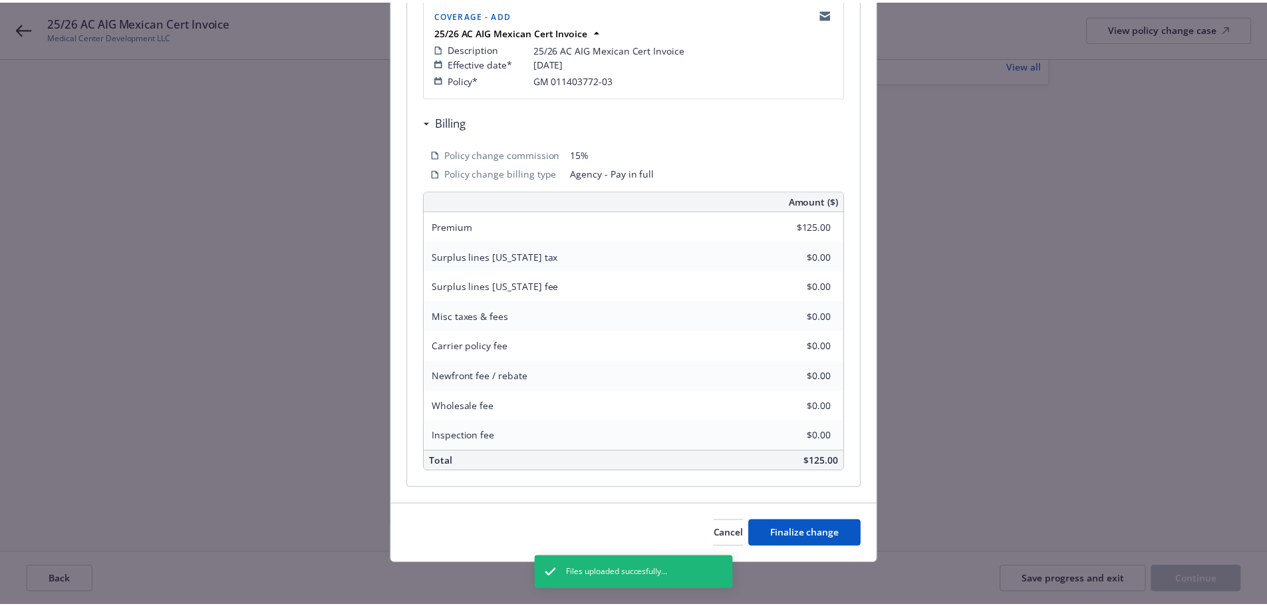
scroll to position [293, 0]
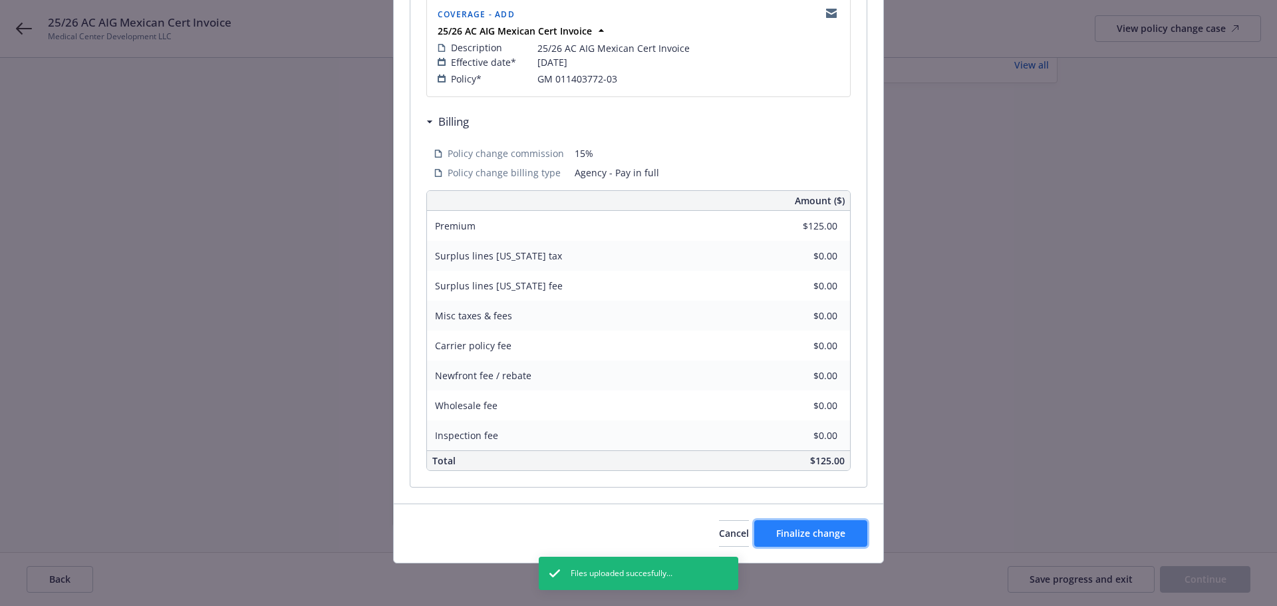
click at [813, 536] on span "Finalize change" at bounding box center [810, 533] width 69 height 13
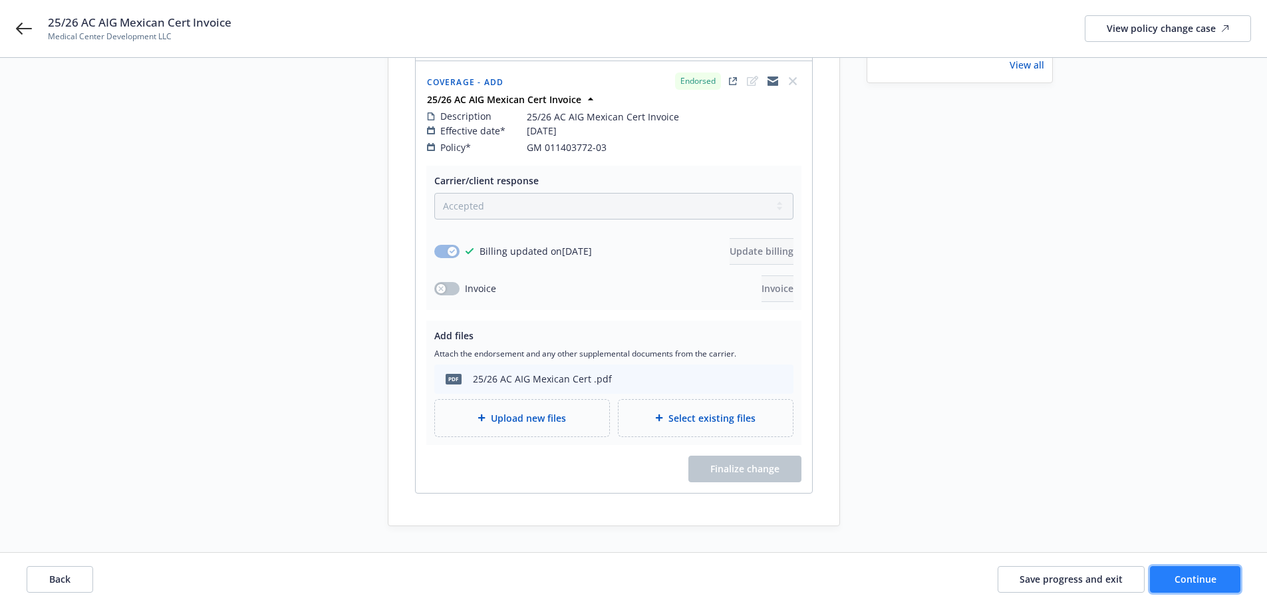
click at [1202, 580] on span "Continue" at bounding box center [1195, 579] width 42 height 13
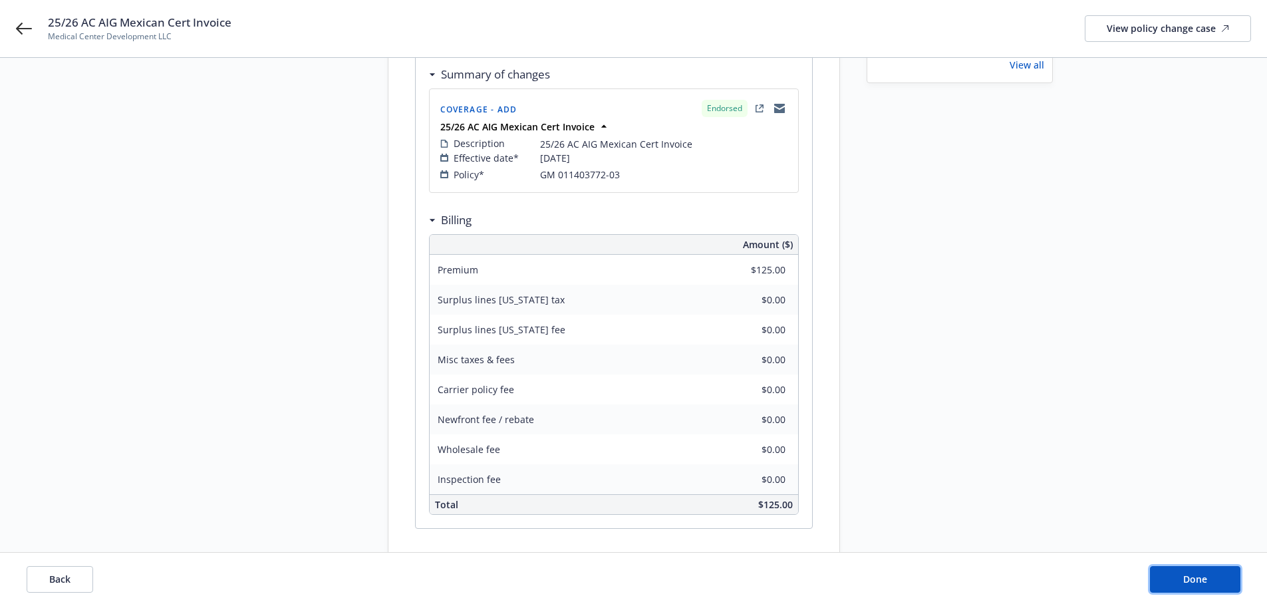
click at [1201, 579] on span "Done" at bounding box center [1195, 579] width 24 height 13
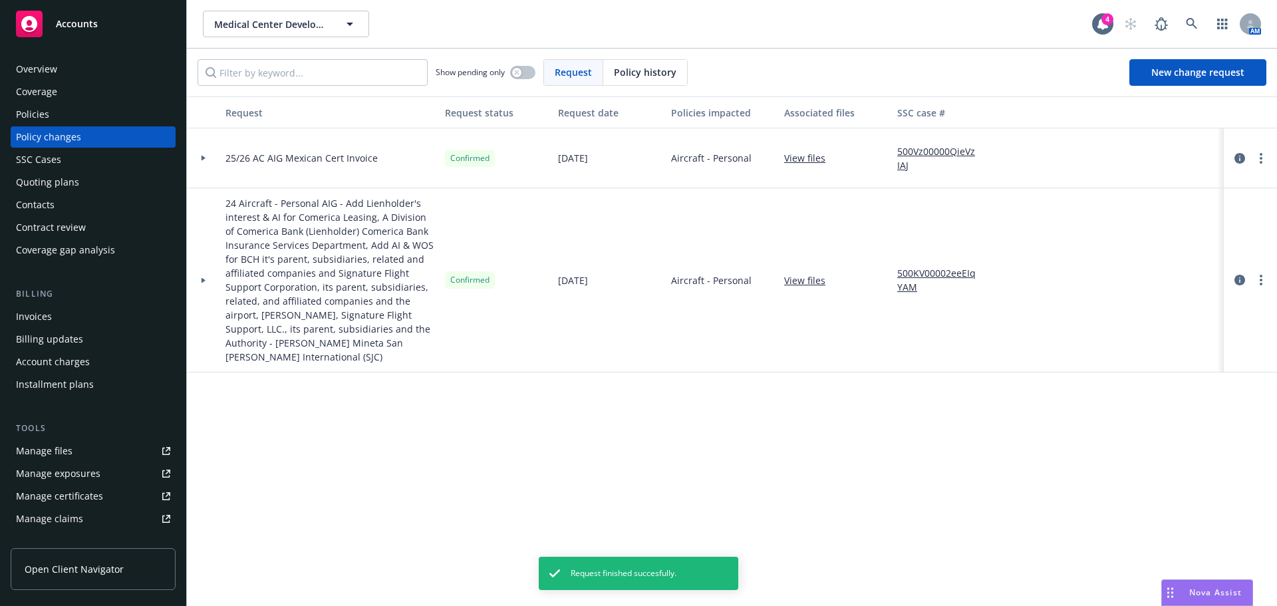
click at [78, 65] on div "Overview" at bounding box center [93, 69] width 154 height 21
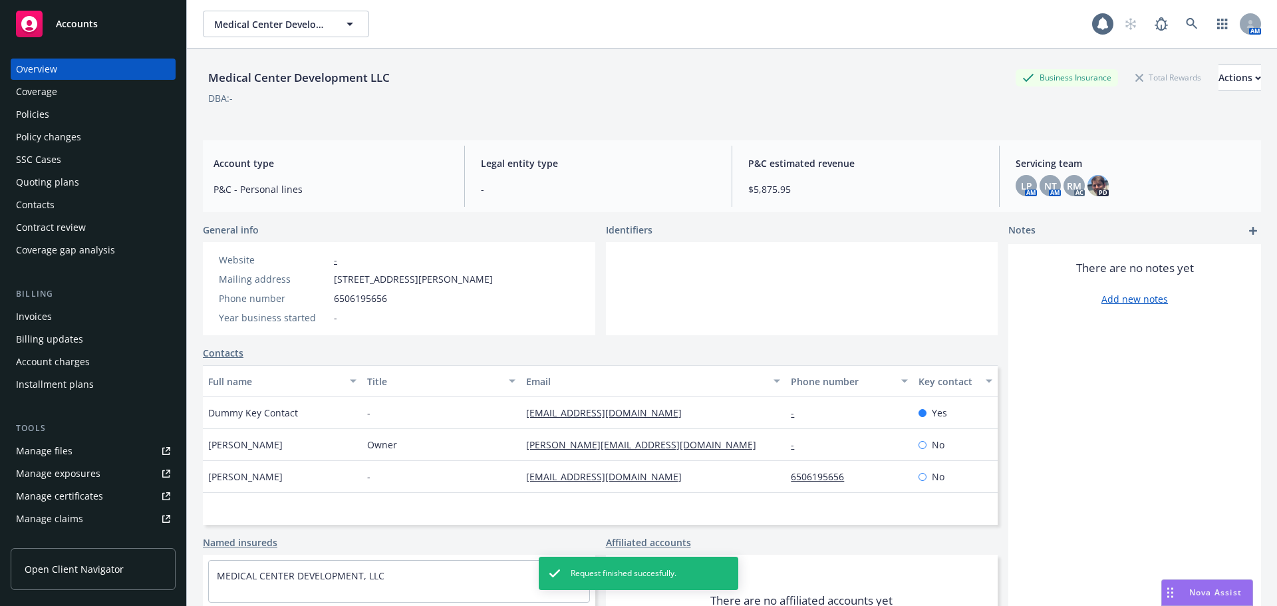
click at [39, 315] on div "Invoices" at bounding box center [34, 316] width 36 height 21
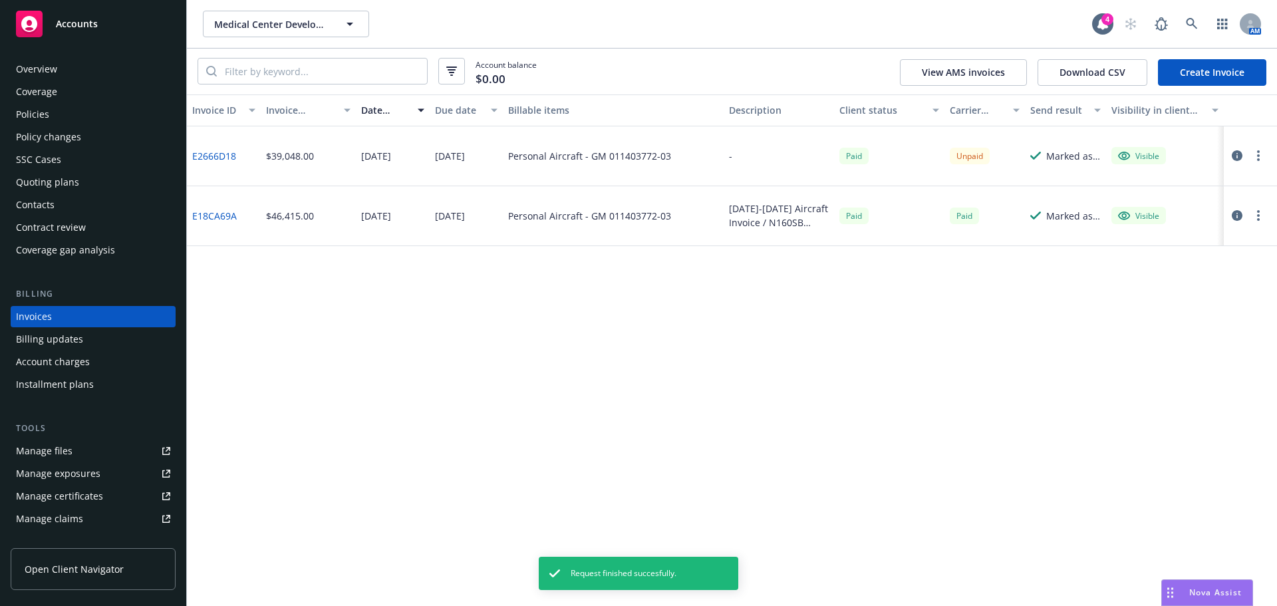
click at [1203, 72] on link "Create Invoice" at bounding box center [1212, 72] width 108 height 27
